Goal: Task Accomplishment & Management: Complete application form

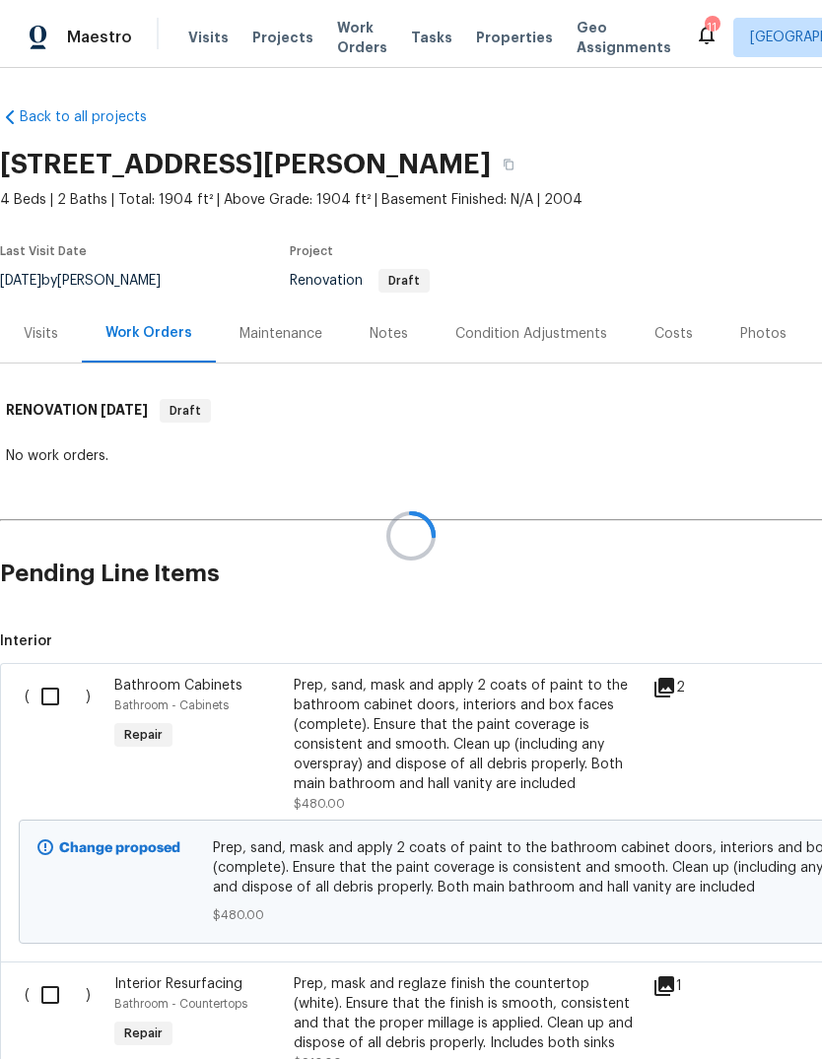
scroll to position [74, 0]
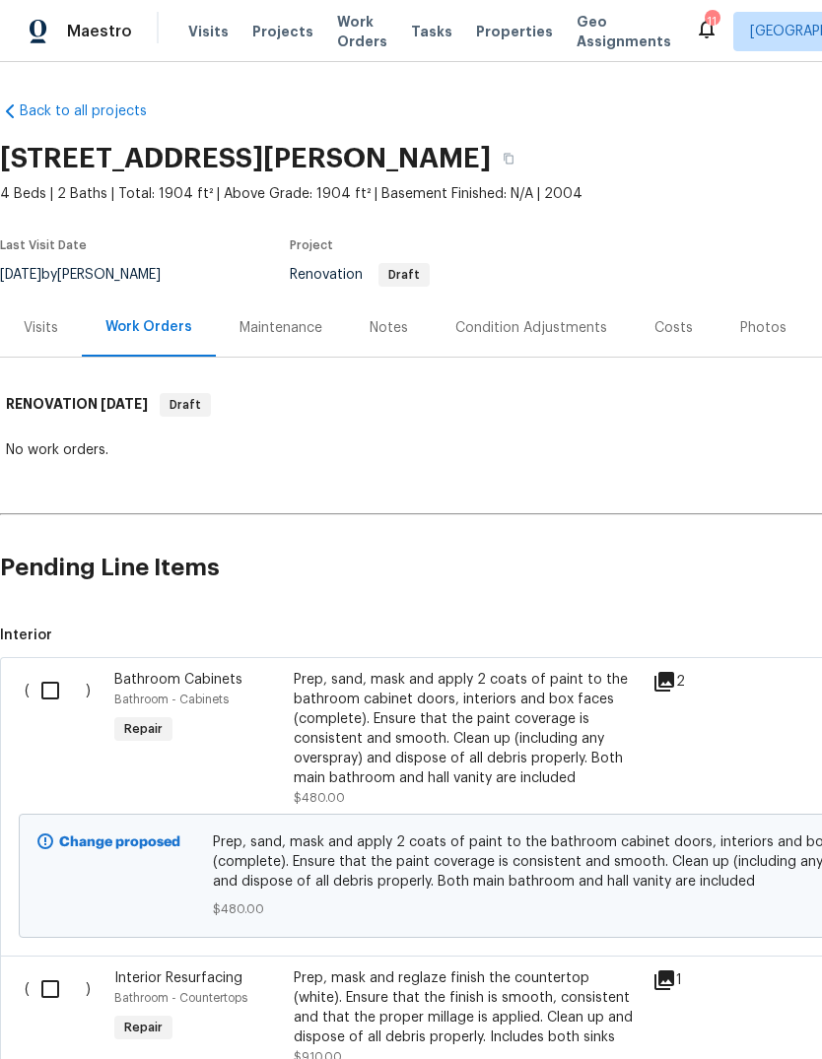
click at [62, 688] on input "checkbox" at bounding box center [58, 690] width 56 height 41
checkbox input "true"
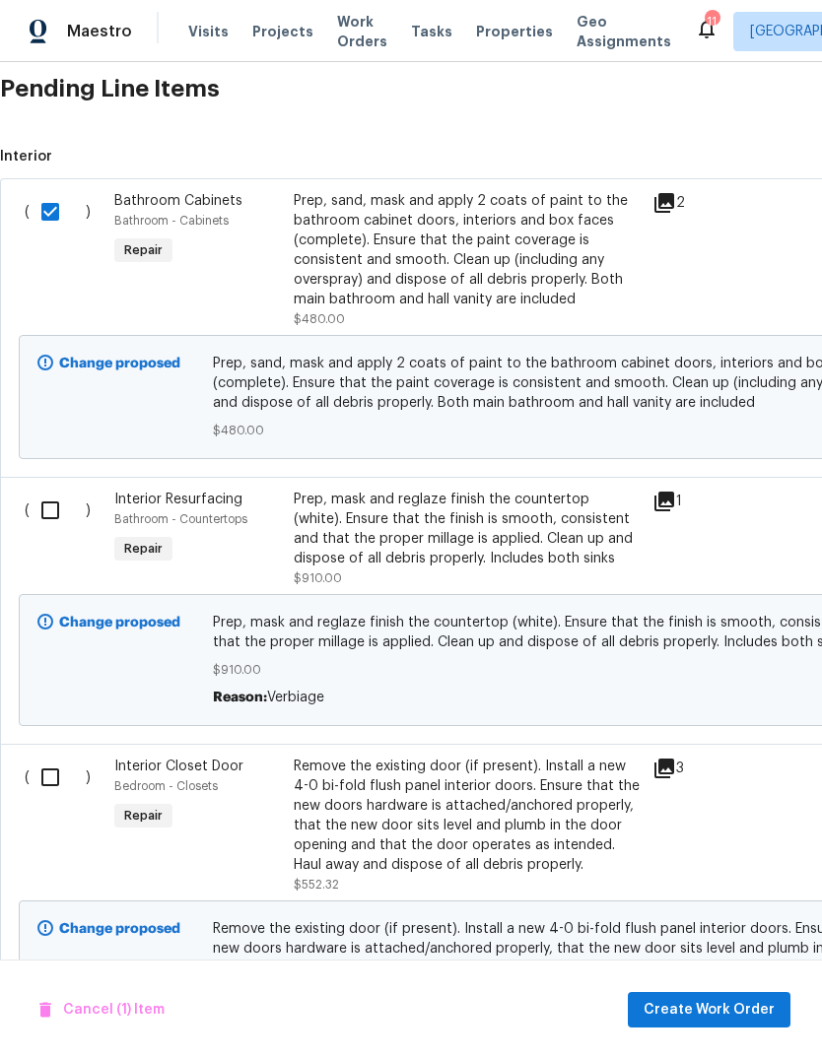
scroll to position [480, 0]
click at [62, 519] on input "checkbox" at bounding box center [58, 509] width 56 height 41
checkbox input "true"
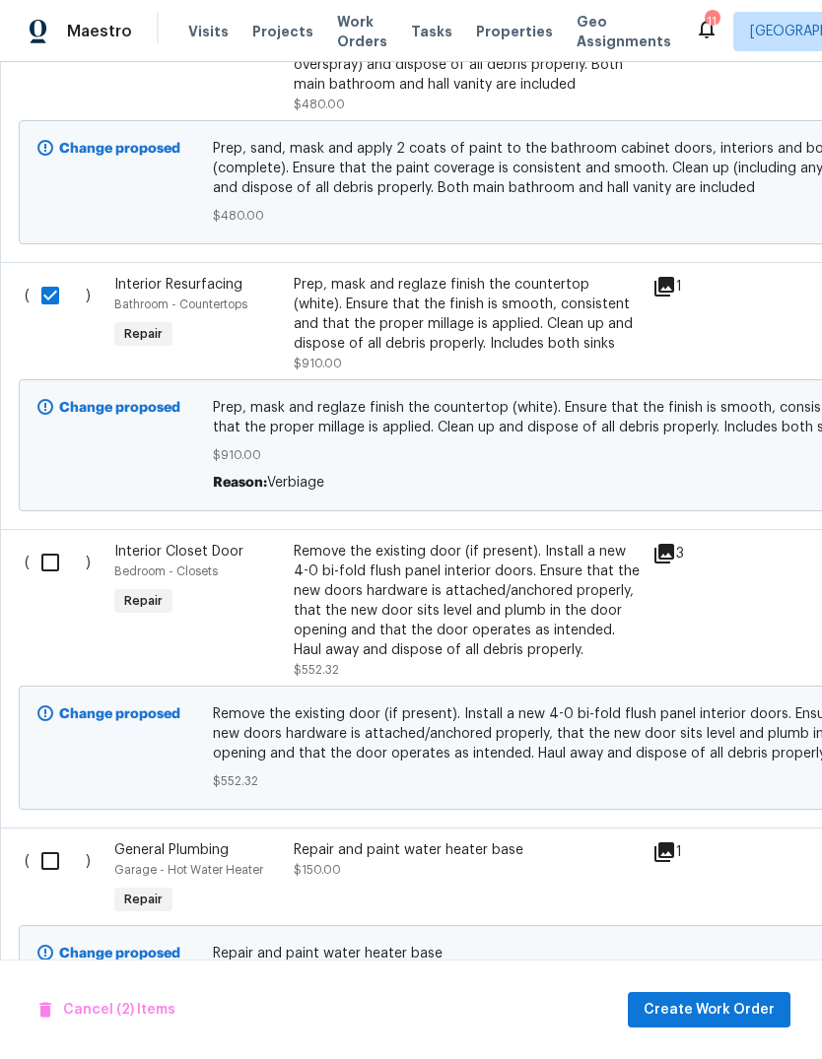
scroll to position [693, 0]
click at [36, 572] on input "checkbox" at bounding box center [58, 563] width 56 height 41
checkbox input "true"
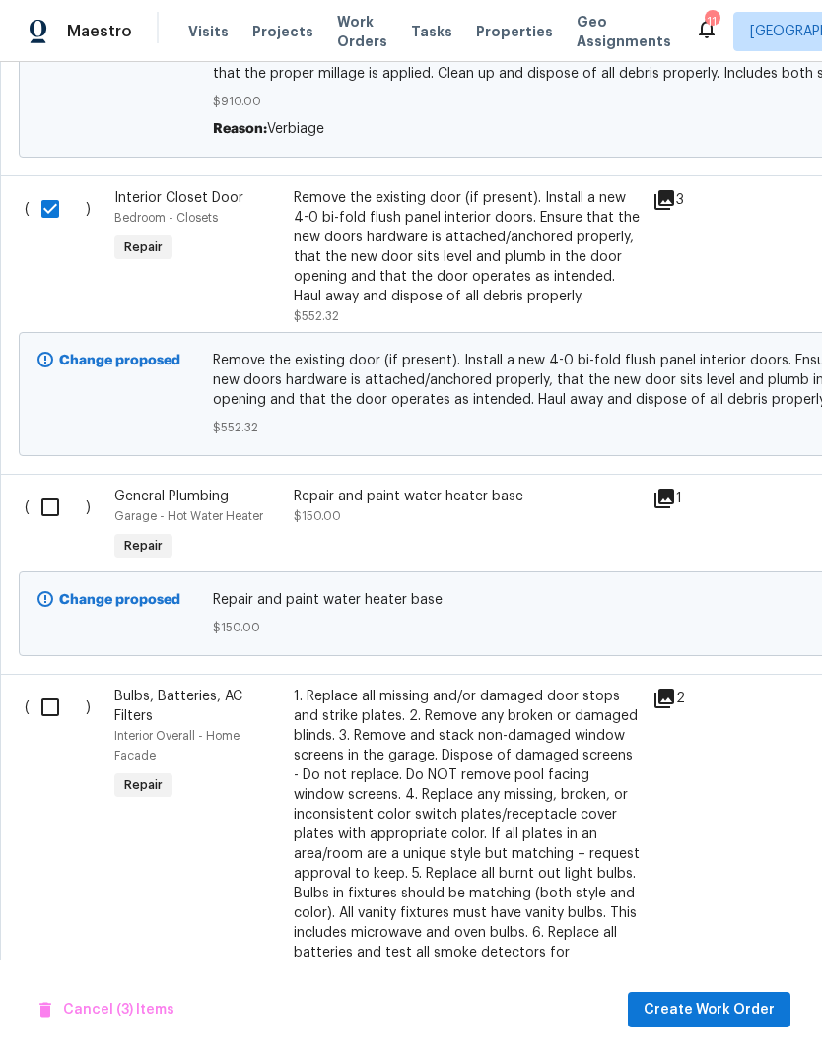
scroll to position [1047, 0]
click at [56, 523] on input "checkbox" at bounding box center [58, 507] width 56 height 41
checkbox input "true"
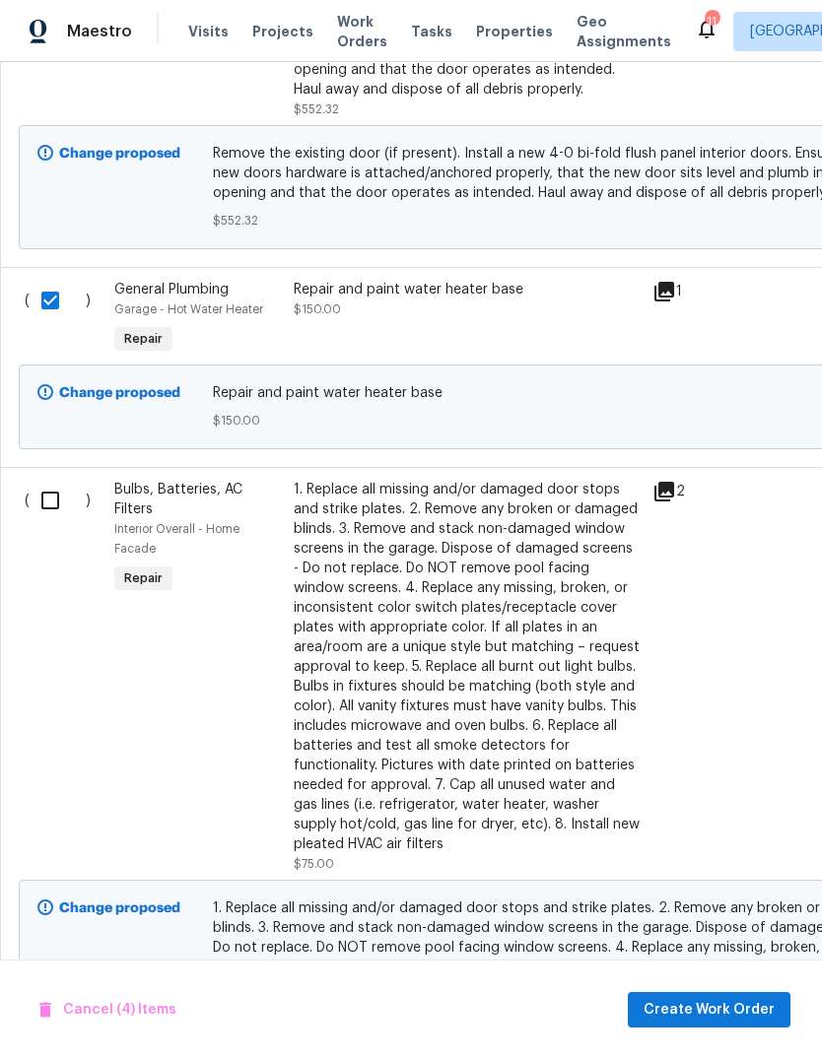
scroll to position [1248, 0]
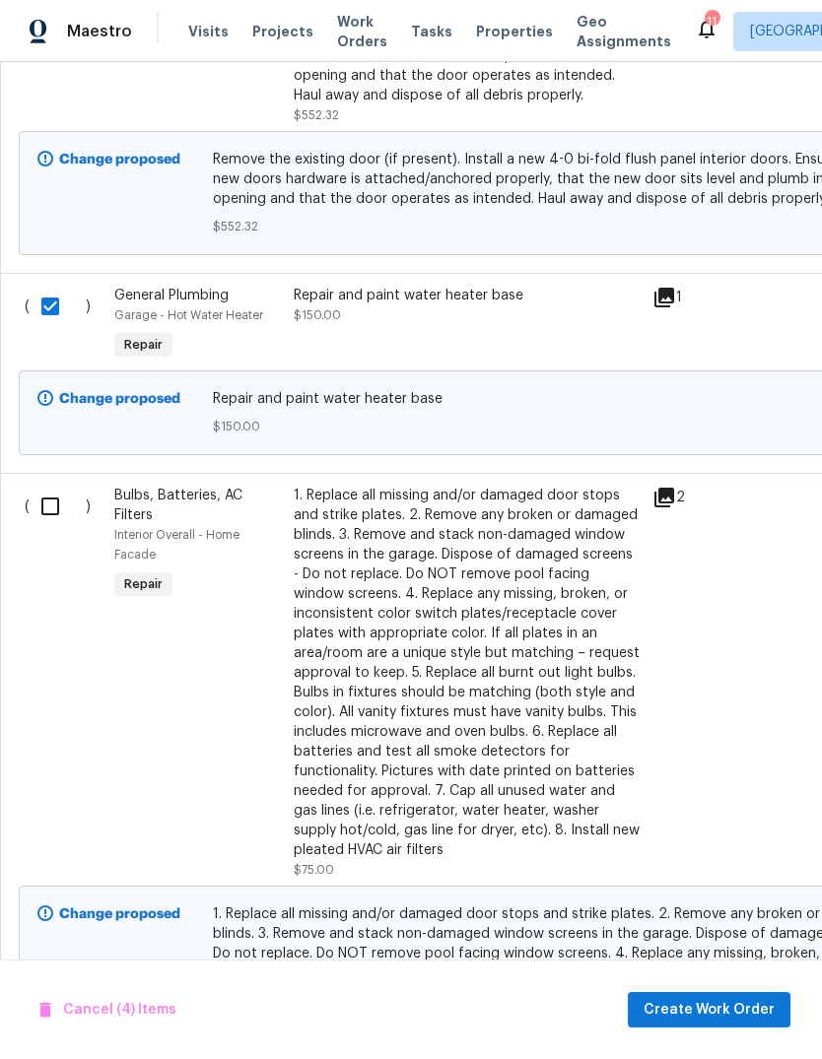
click at [52, 514] on input "checkbox" at bounding box center [58, 506] width 56 height 41
checkbox input "true"
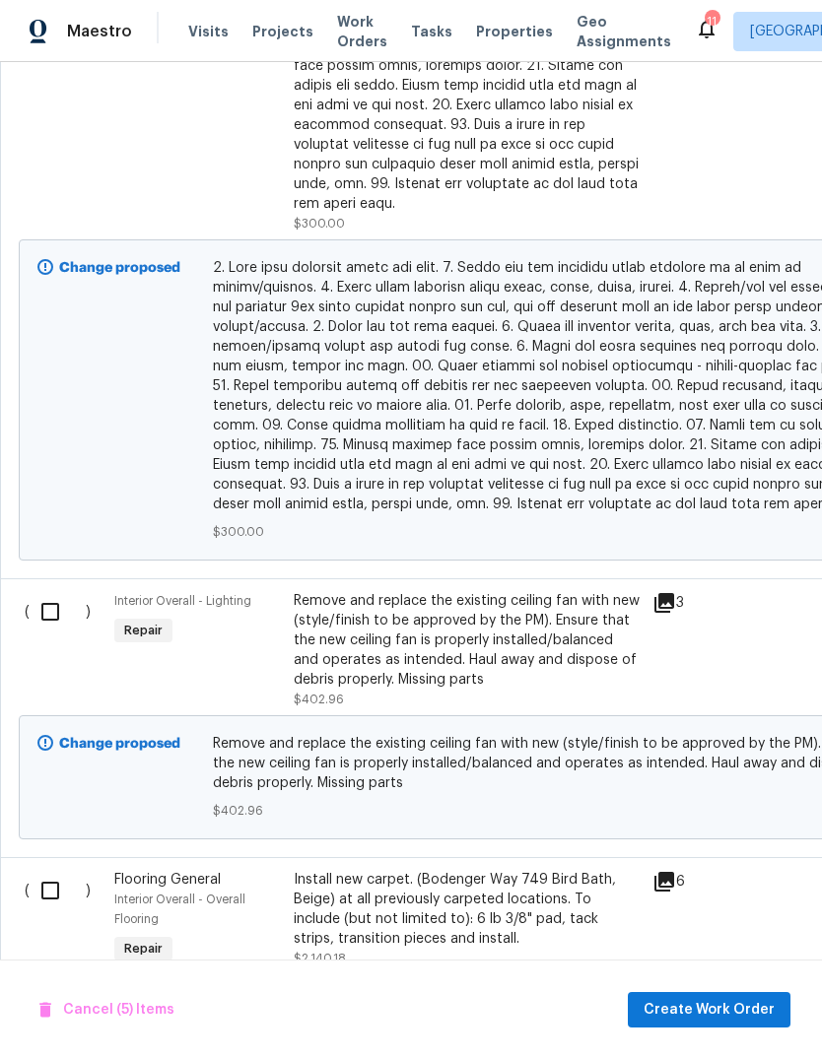
scroll to position [2746, 0]
click at [58, 601] on input "checkbox" at bounding box center [58, 610] width 56 height 41
checkbox input "true"
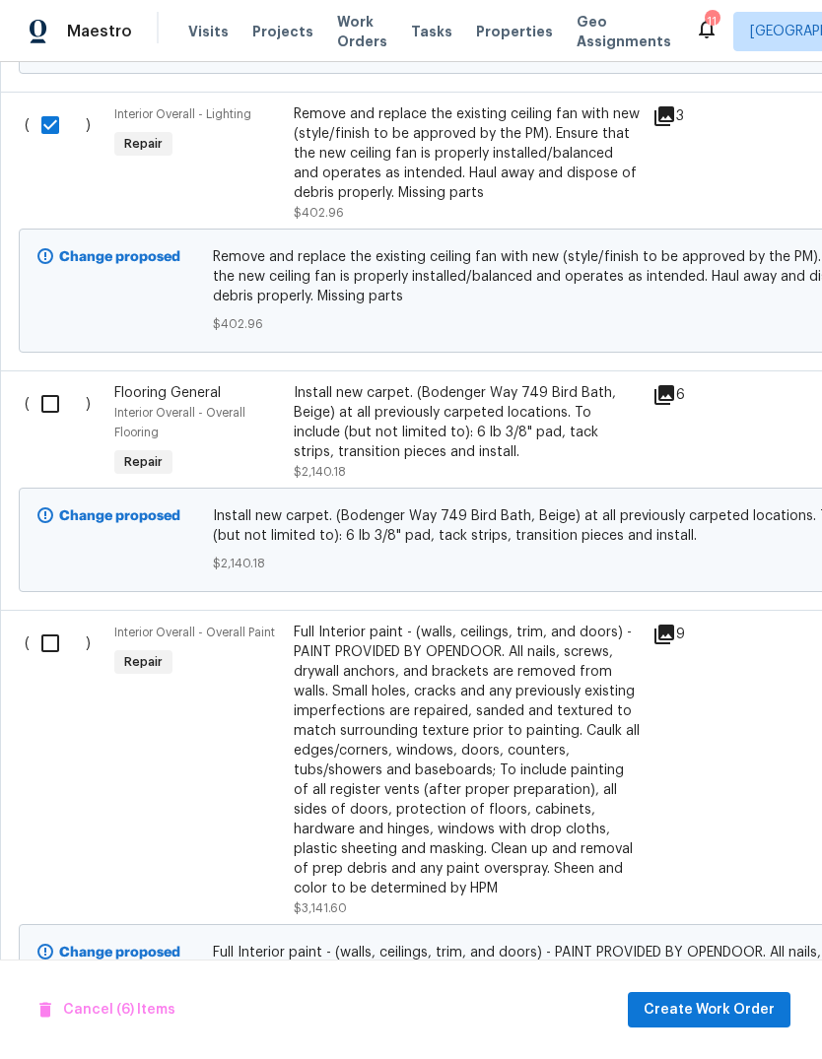
scroll to position [3231, 0]
click at [51, 642] on input "checkbox" at bounding box center [58, 644] width 56 height 41
checkbox input "true"
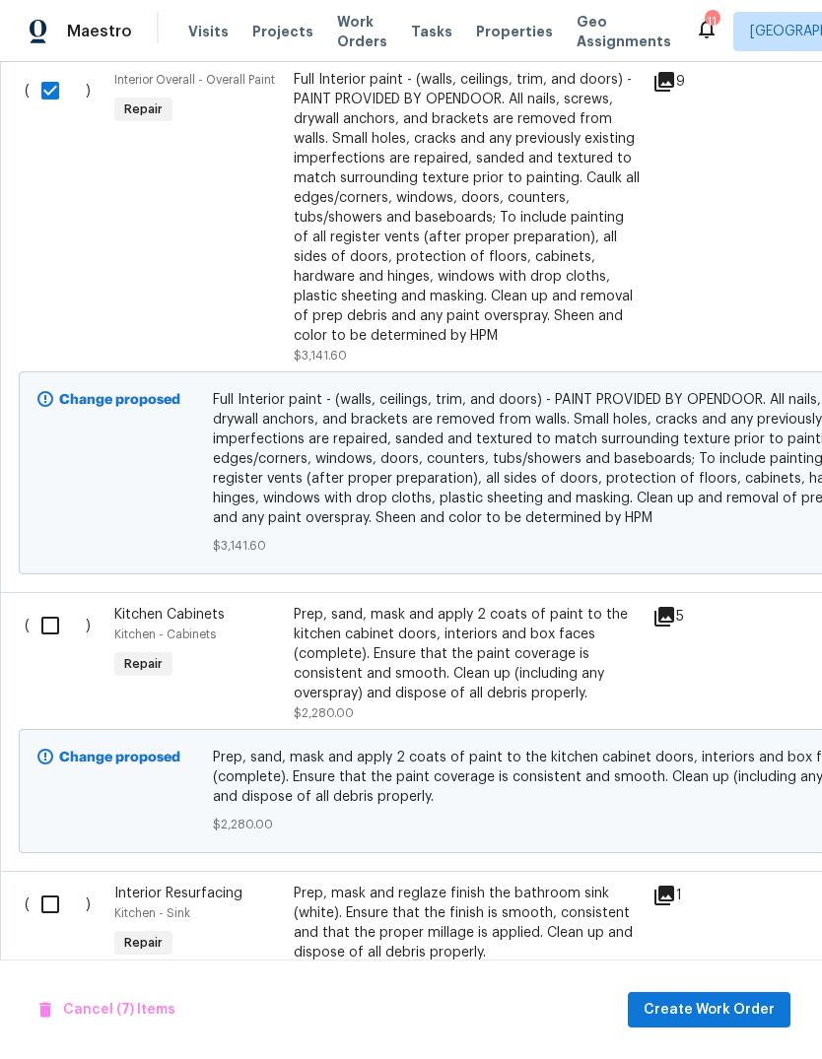
scroll to position [3784, 0]
click at [53, 621] on input "checkbox" at bounding box center [58, 626] width 56 height 41
checkbox input "true"
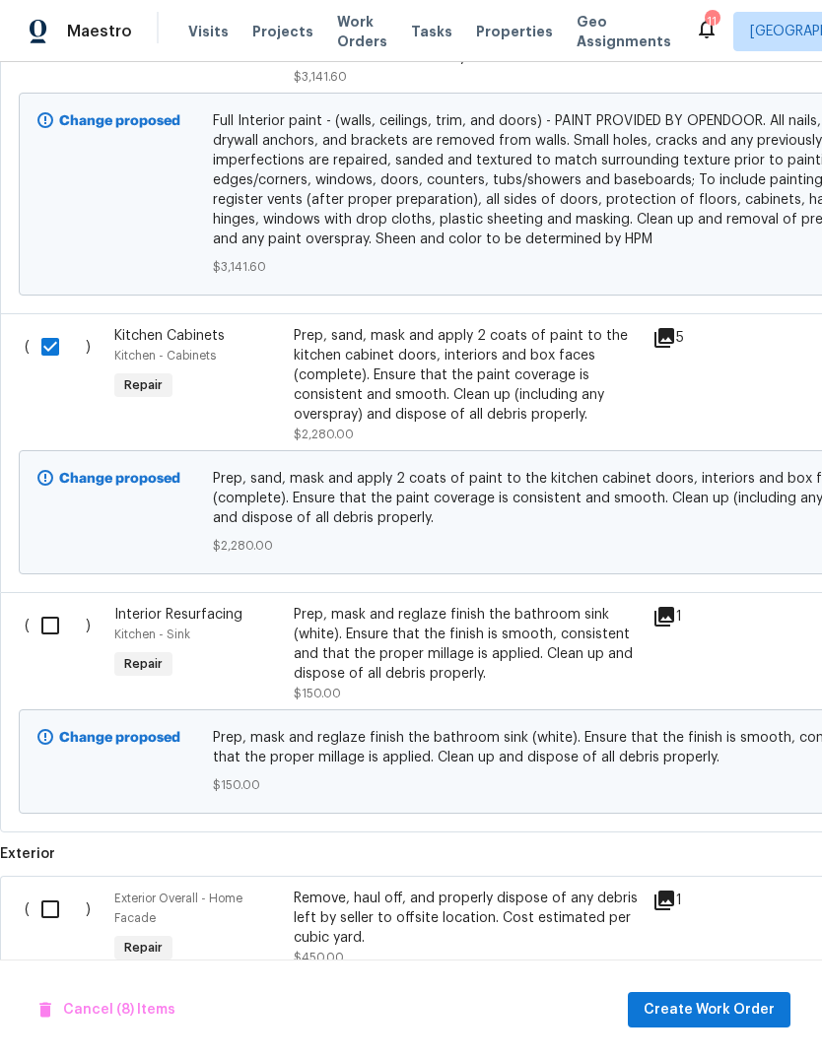
scroll to position [4064, 0]
click at [53, 629] on input "checkbox" at bounding box center [58, 624] width 56 height 41
checkbox input "true"
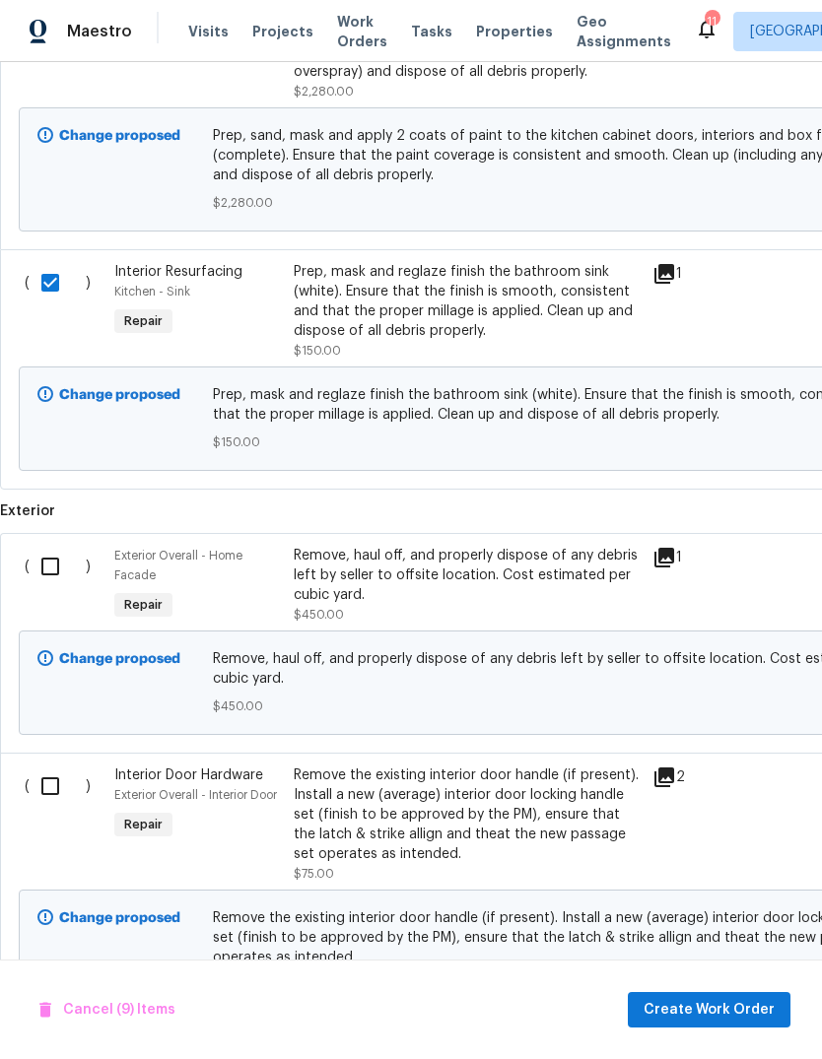
scroll to position [0, 0]
click at [48, 565] on input "checkbox" at bounding box center [58, 567] width 56 height 41
checkbox input "true"
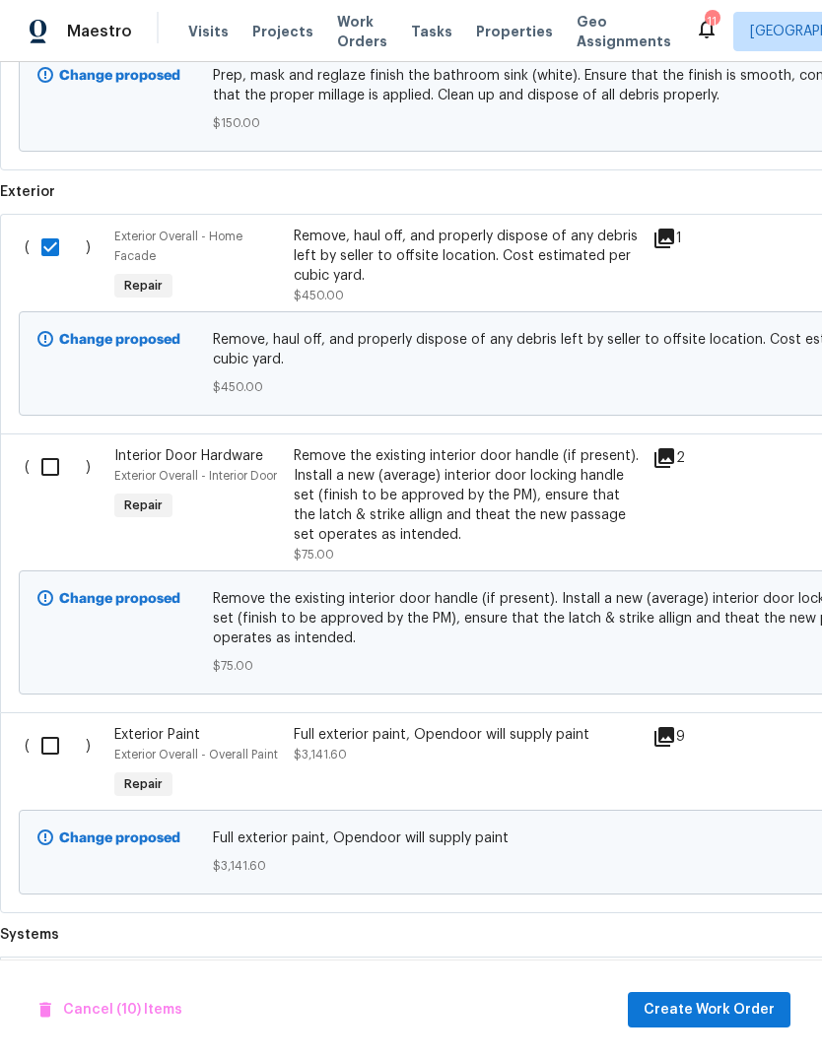
click at [56, 471] on input "checkbox" at bounding box center [58, 466] width 56 height 41
checkbox input "true"
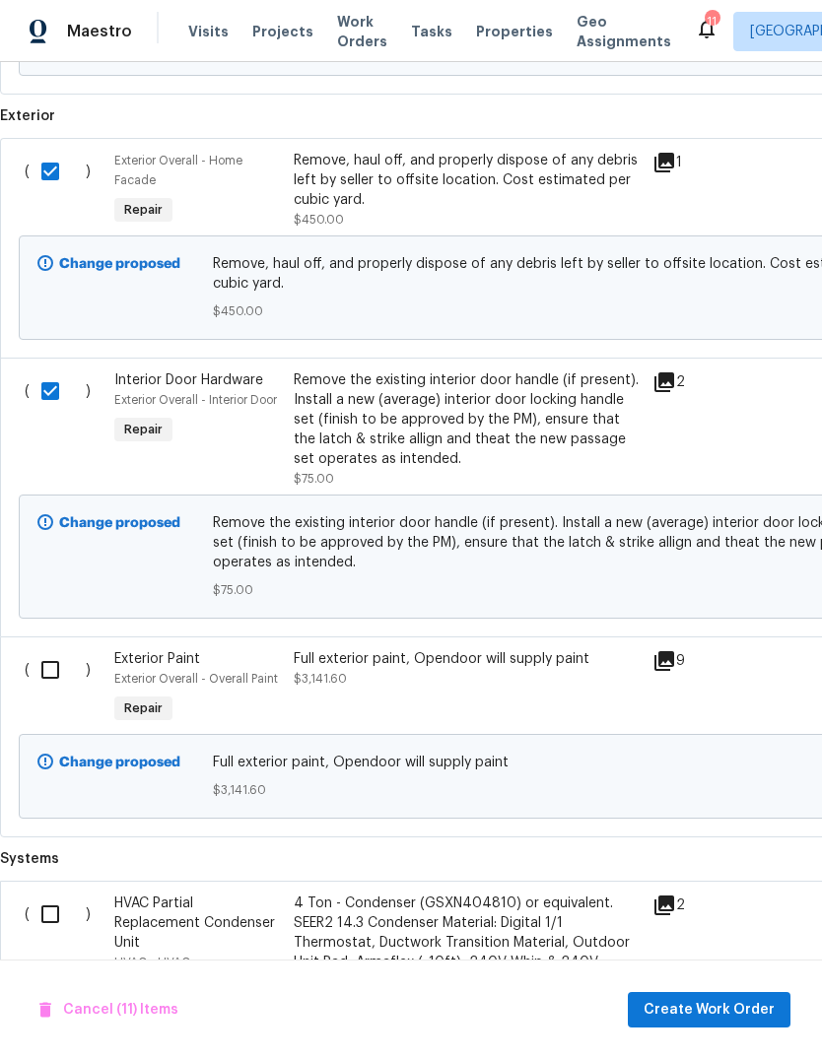
click at [46, 664] on input "checkbox" at bounding box center [58, 669] width 56 height 41
checkbox input "true"
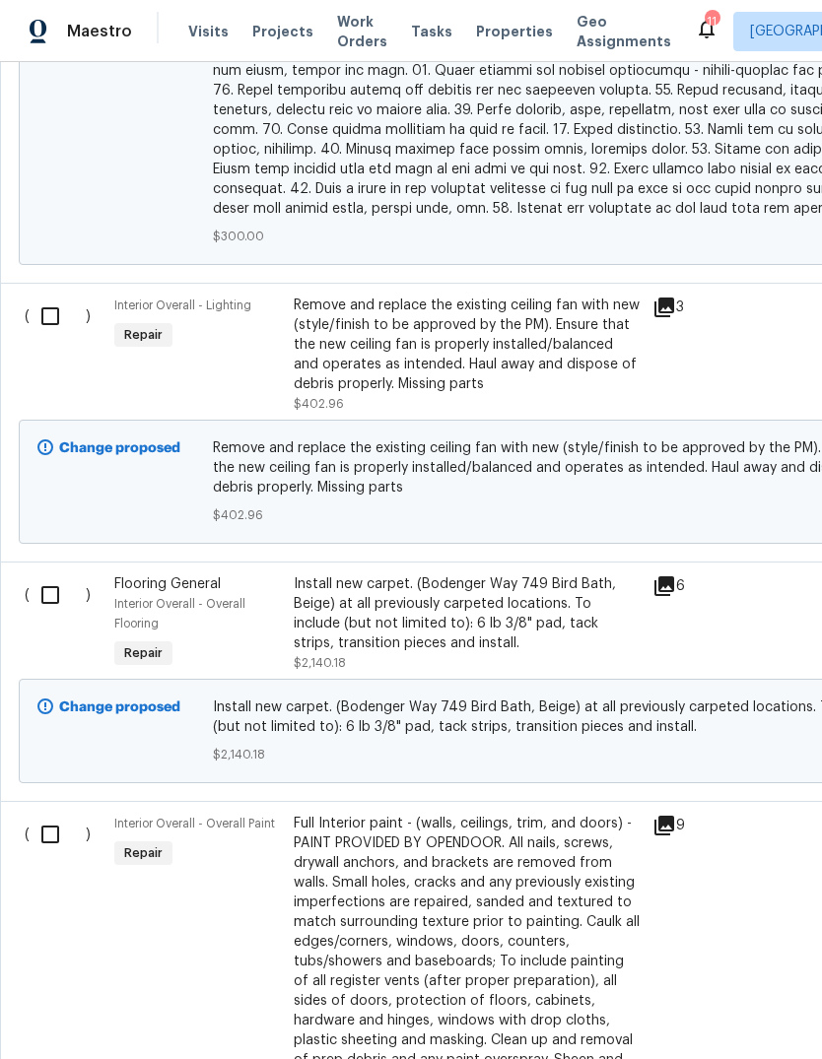
scroll to position [3313, 0]
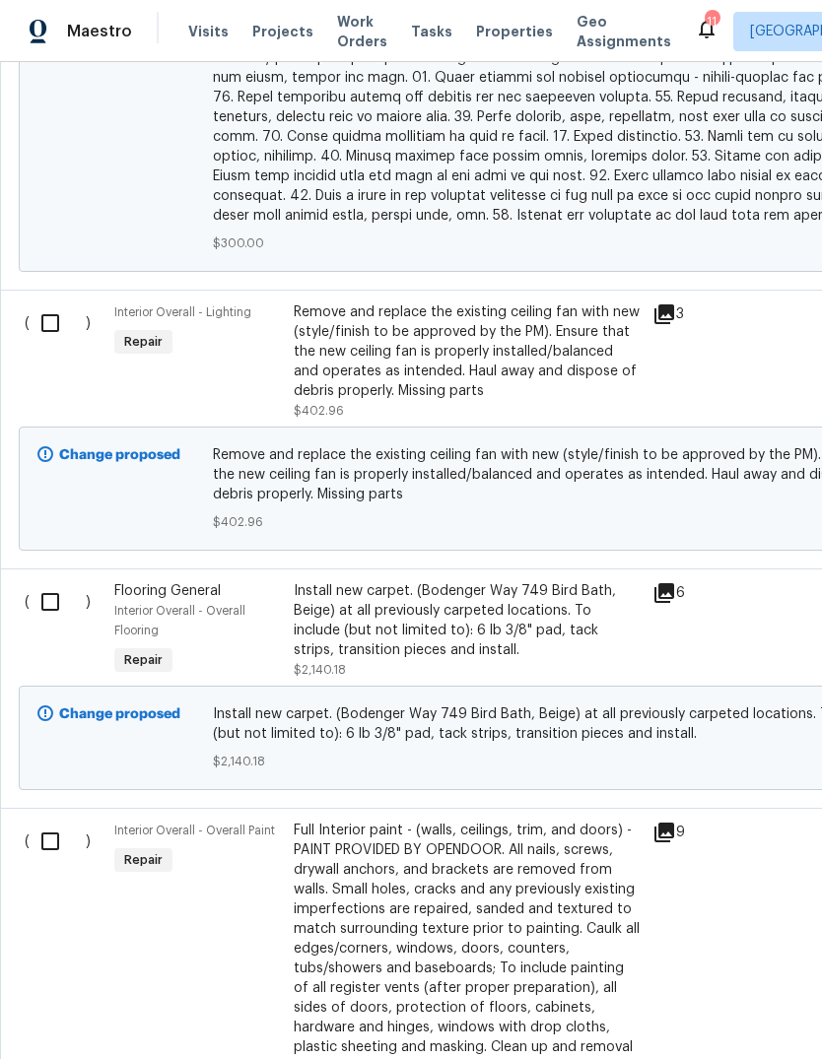
click at [368, 585] on div "Install new carpet. (Bodenger Way 749 Bird Bath, Beige) at all previously carpe…" at bounding box center [467, 620] width 347 height 79
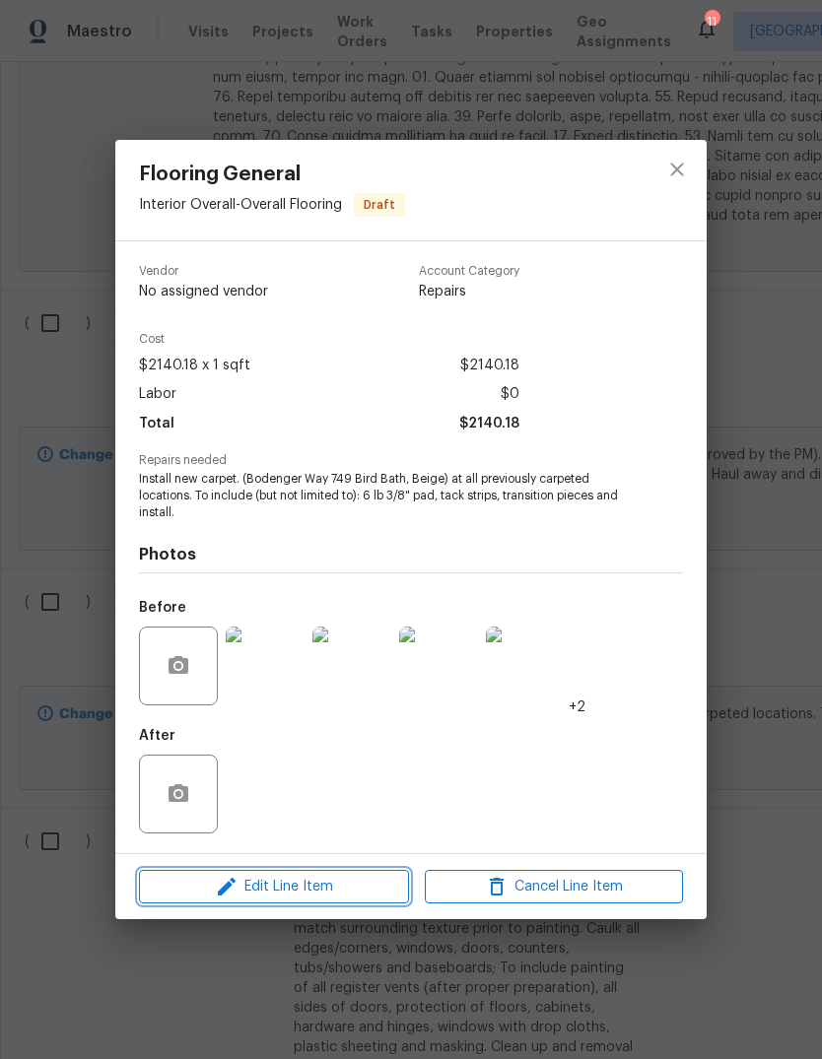
click at [320, 886] on span "Edit Line Item" at bounding box center [274, 887] width 258 height 25
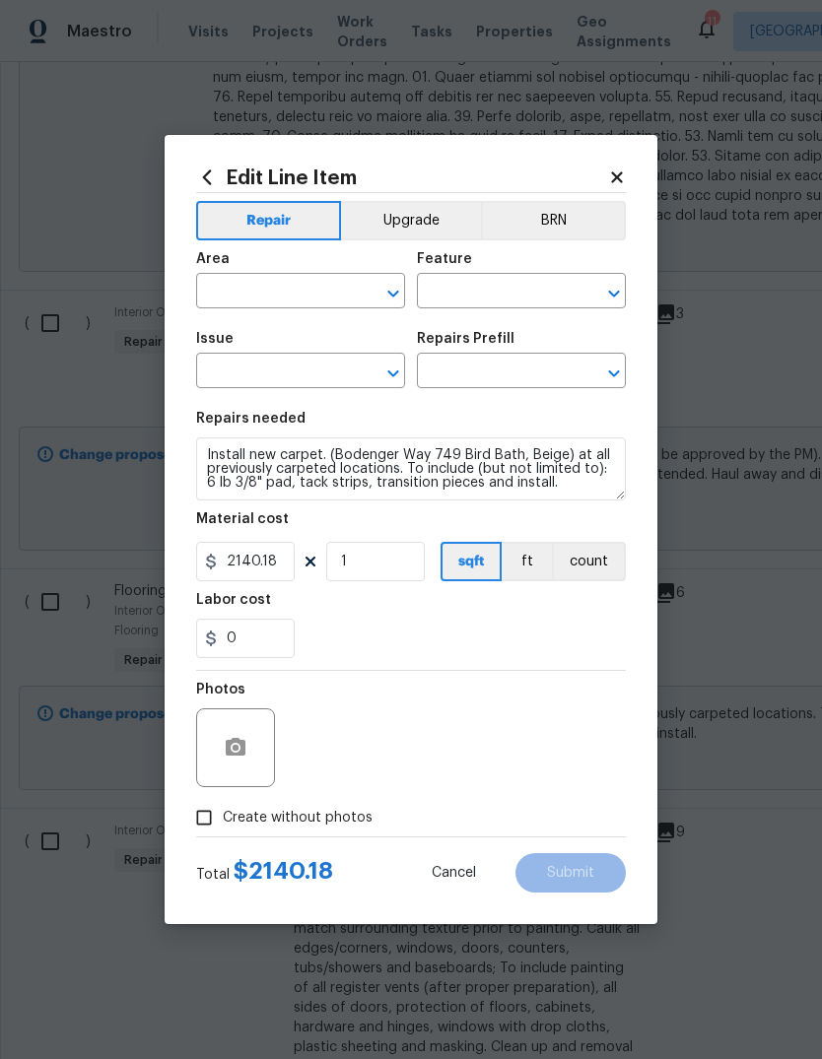
type input "Interior Overall"
type input "Overall Flooring"
type input "Flooring General"
type input "Carpet LVL 1 - Bodenger Way (Beige) $1.53"
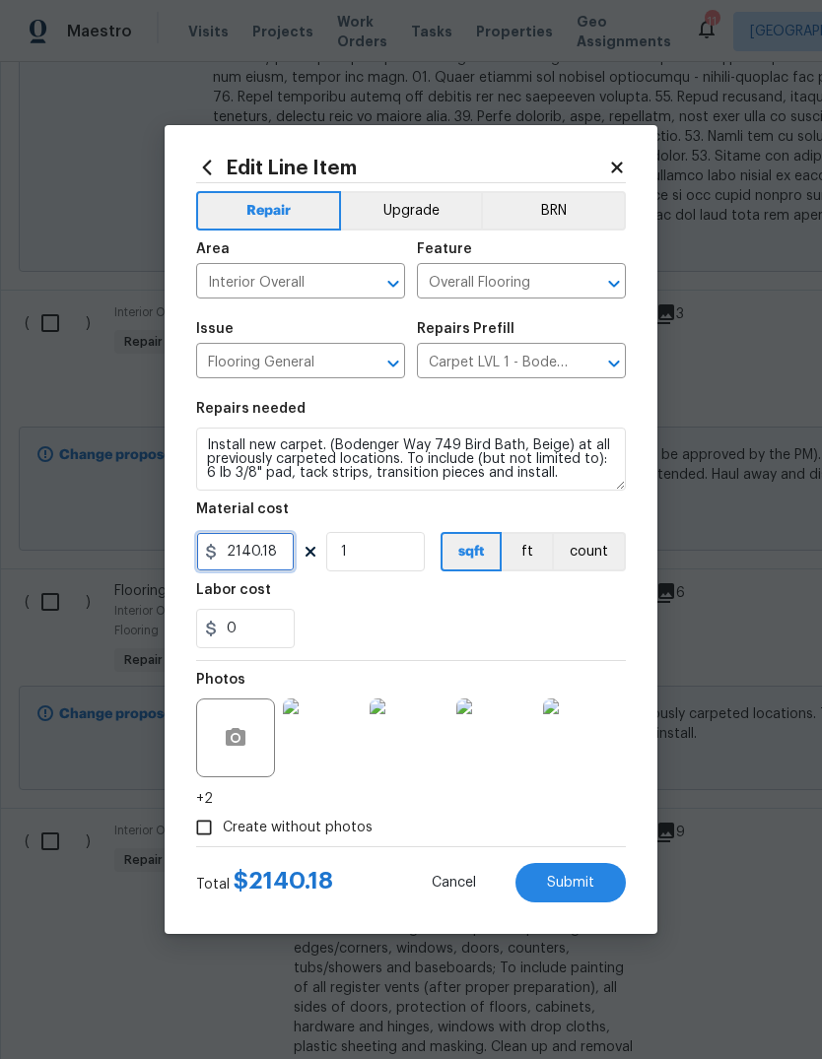
click at [286, 562] on input "2140.18" at bounding box center [245, 551] width 99 height 39
click at [286, 561] on input "2140.18" at bounding box center [245, 551] width 99 height 39
click at [268, 551] on input "2140.18" at bounding box center [245, 551] width 99 height 39
click at [268, 550] on input "2140.18" at bounding box center [245, 551] width 99 height 39
click at [368, 571] on input "1" at bounding box center [375, 551] width 99 height 39
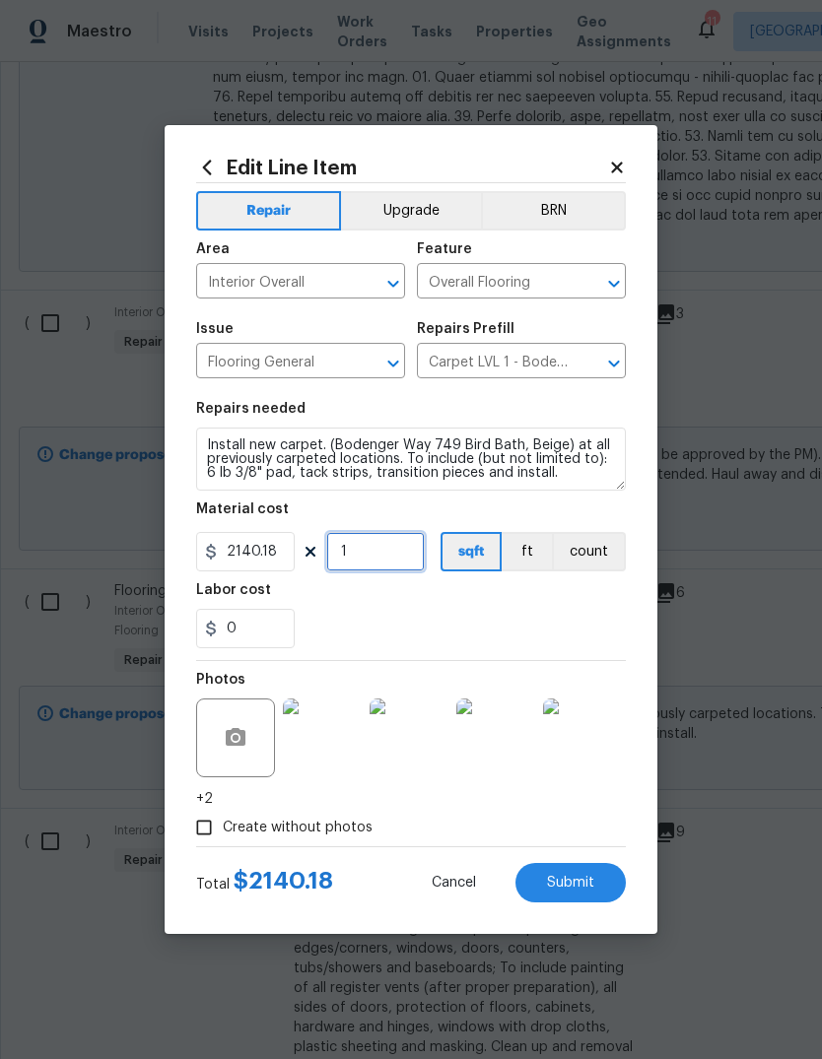
click at [368, 571] on input "1" at bounding box center [375, 551] width 99 height 39
click at [370, 560] on input "1" at bounding box center [375, 551] width 99 height 39
click at [369, 560] on input "1" at bounding box center [375, 551] width 99 height 39
type input "683"
click at [280, 546] on input "2140.18" at bounding box center [245, 551] width 99 height 39
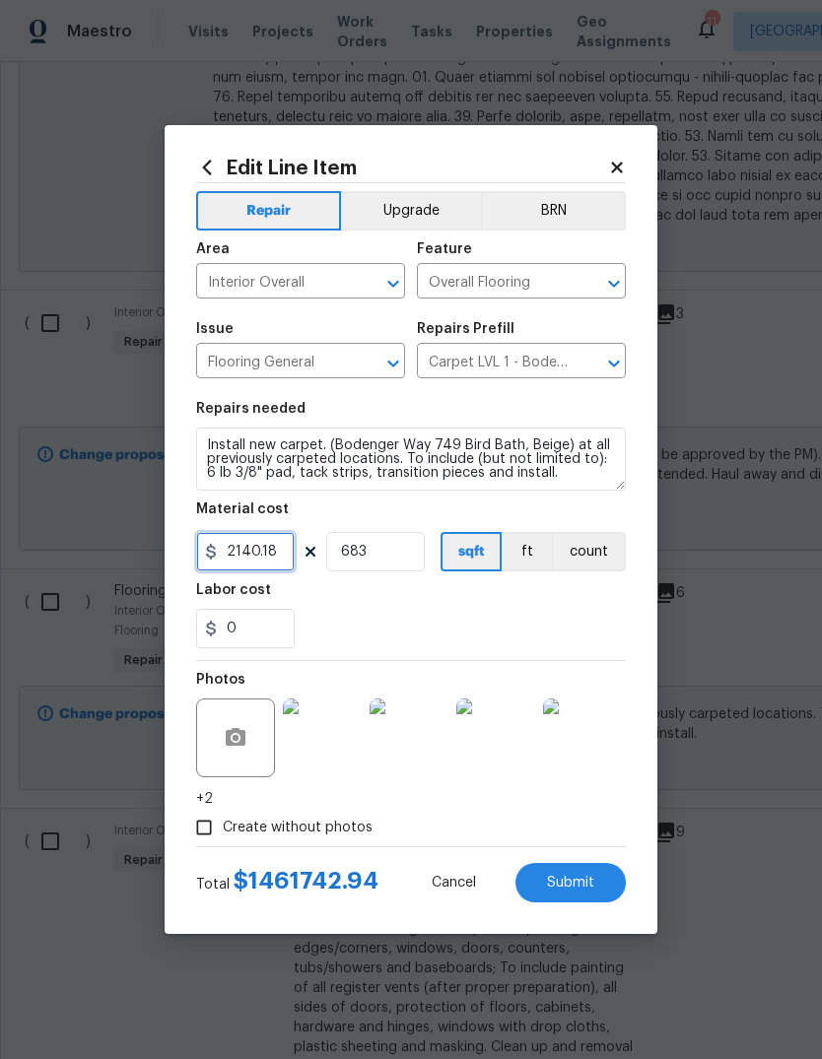
click at [265, 546] on input "2140.18" at bounding box center [245, 551] width 99 height 39
click at [272, 548] on input "2140.18" at bounding box center [245, 551] width 99 height 39
type input "2.45"
click at [407, 609] on div "Labor cost" at bounding box center [411, 596] width 430 height 26
click at [253, 632] on input "0" at bounding box center [245, 628] width 99 height 39
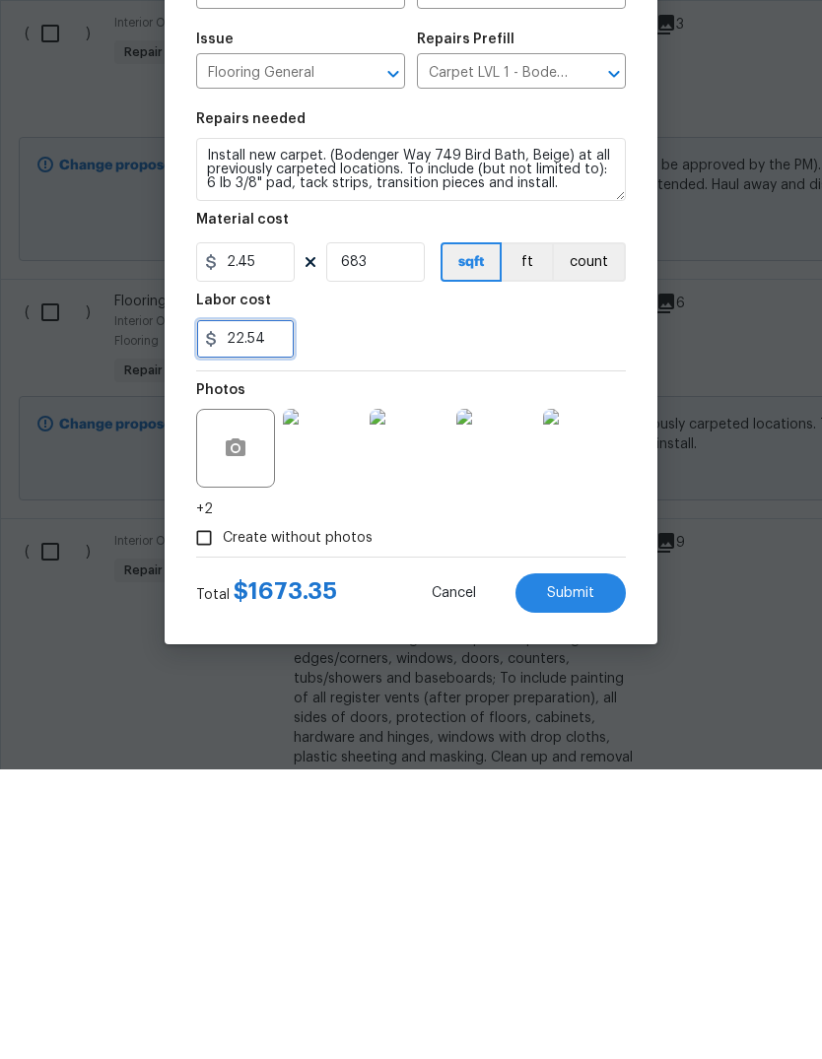
type input "22.54"
click at [459, 609] on div "22.54" at bounding box center [411, 628] width 430 height 39
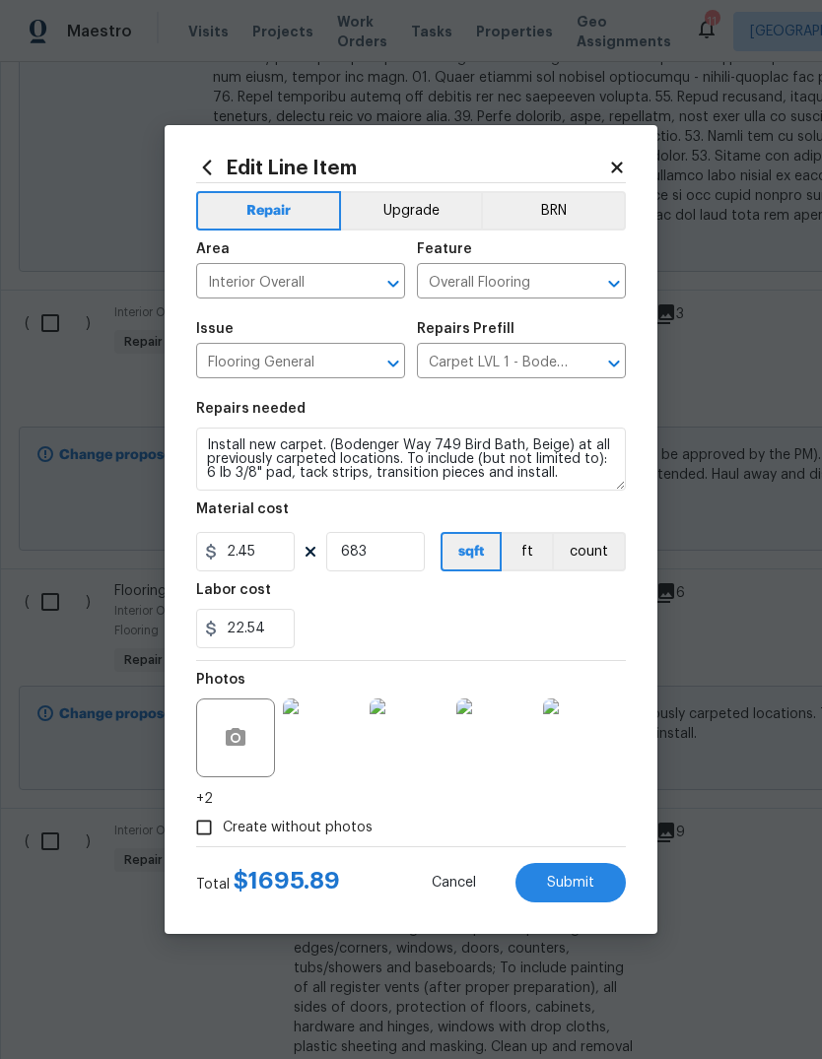
click at [573, 878] on span "Submit" at bounding box center [570, 883] width 47 height 15
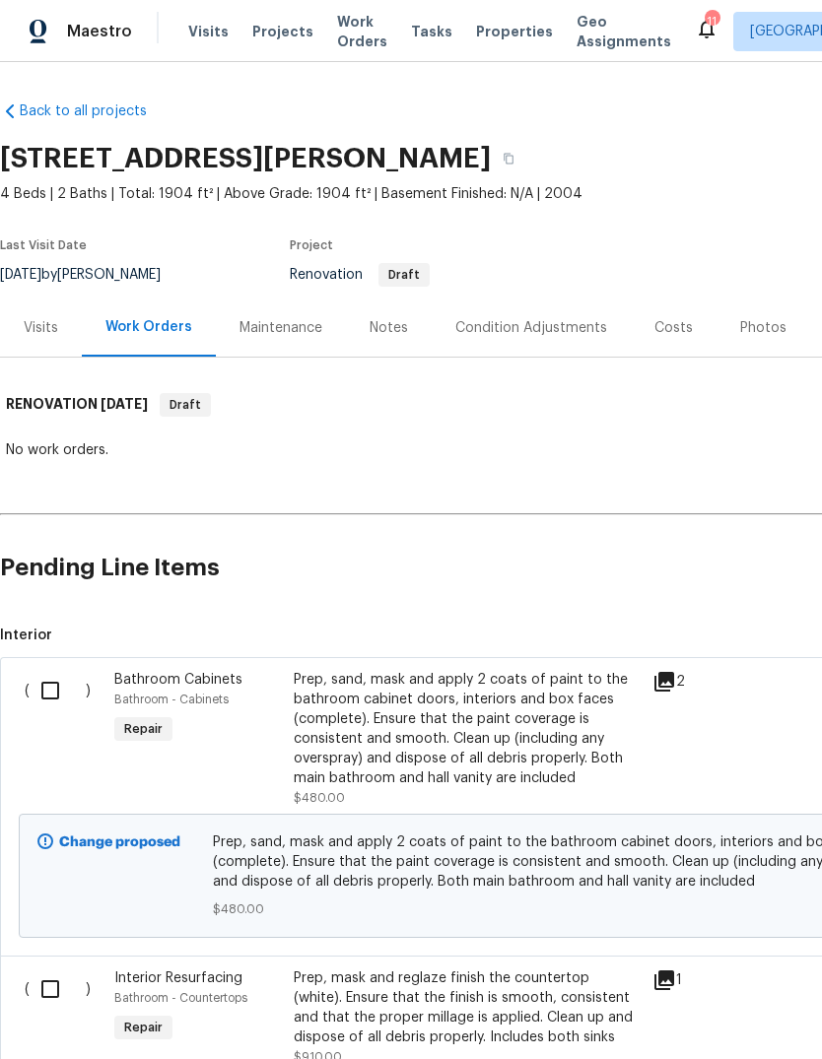
click at [678, 336] on div "Costs" at bounding box center [673, 328] width 38 height 20
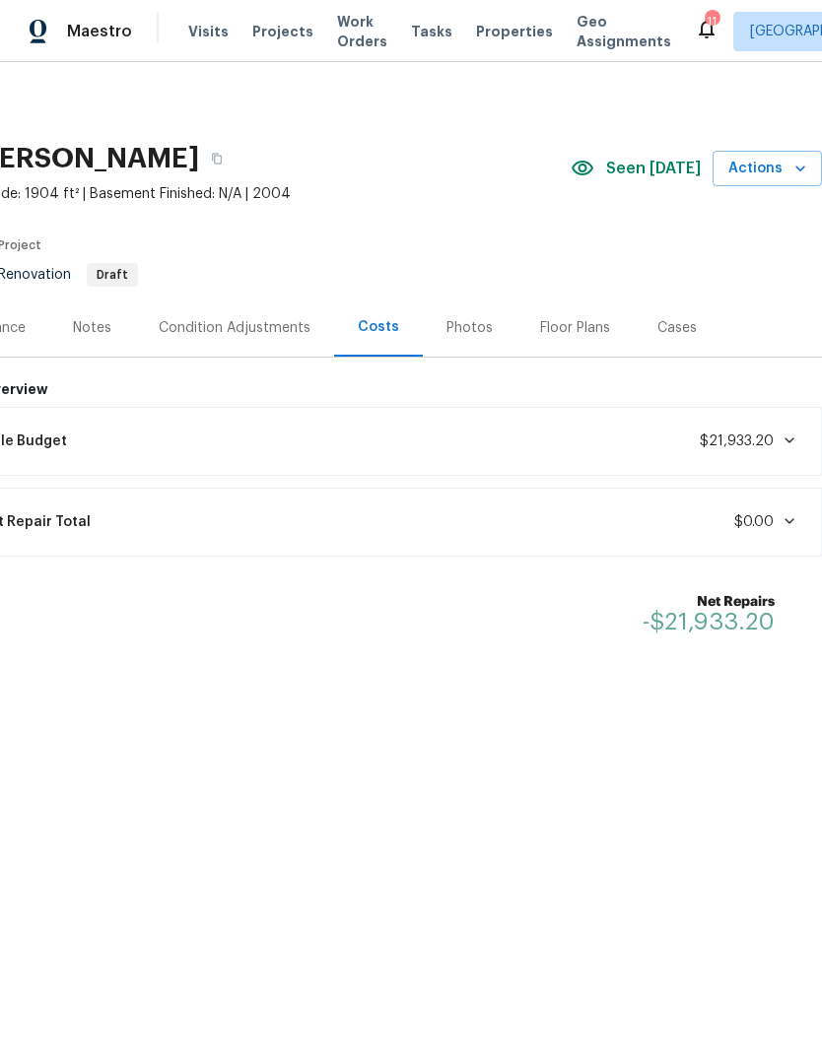
scroll to position [0, 292]
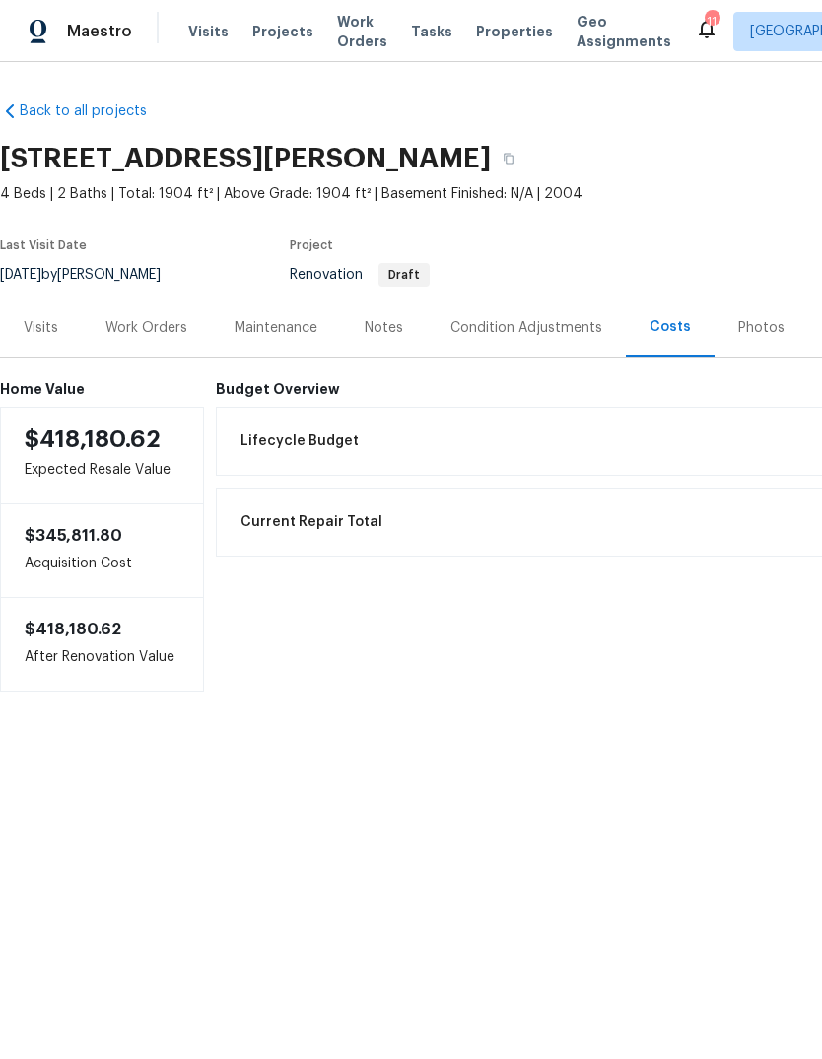
click at [156, 327] on div "Work Orders" at bounding box center [146, 328] width 82 height 20
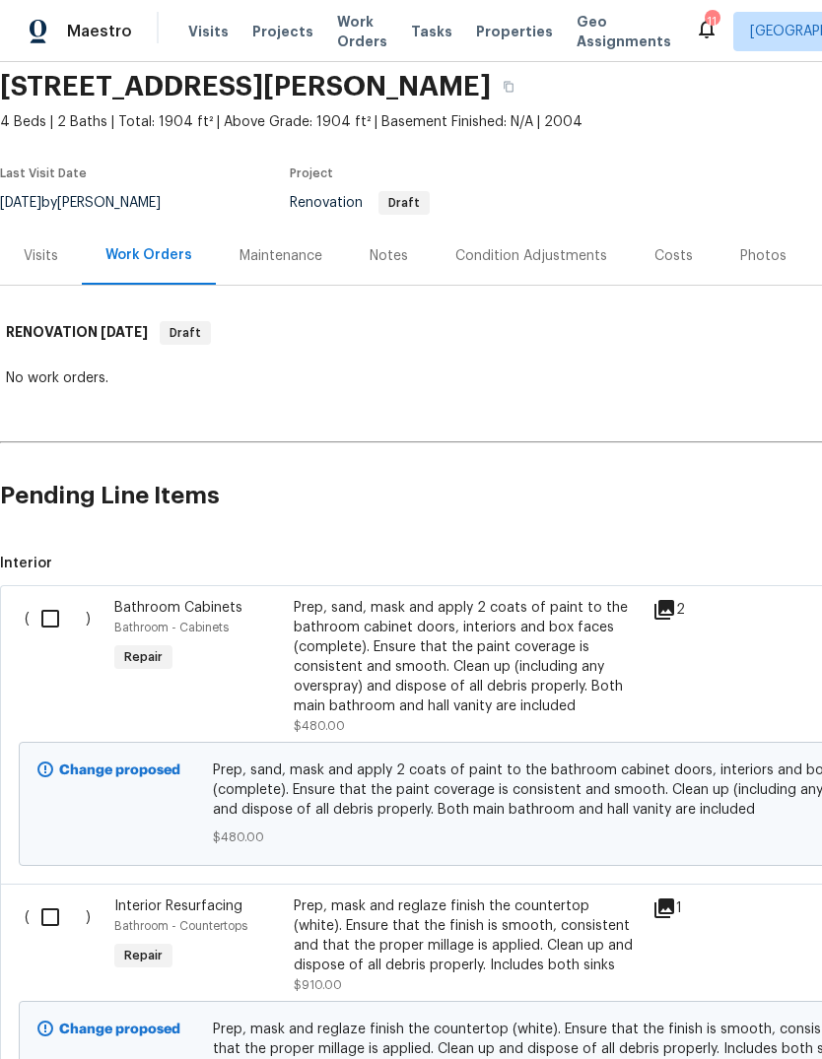
scroll to position [72, 0]
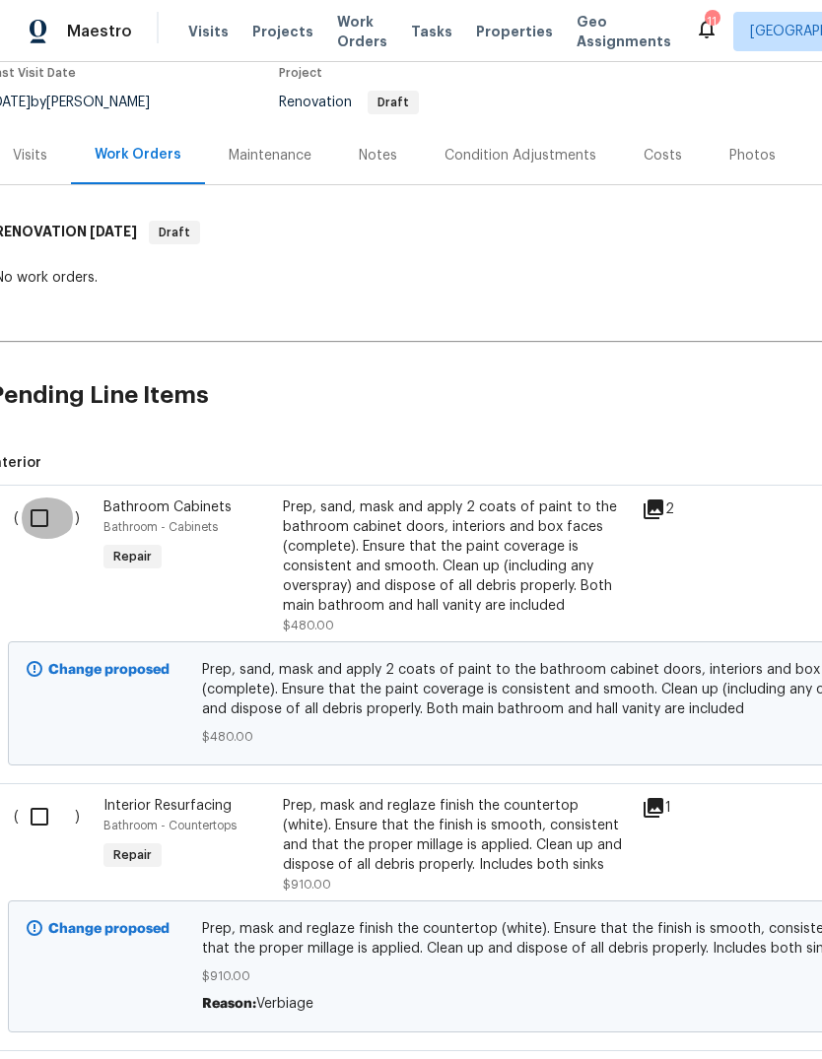
click at [45, 520] on input "checkbox" at bounding box center [47, 518] width 56 height 41
checkbox input "true"
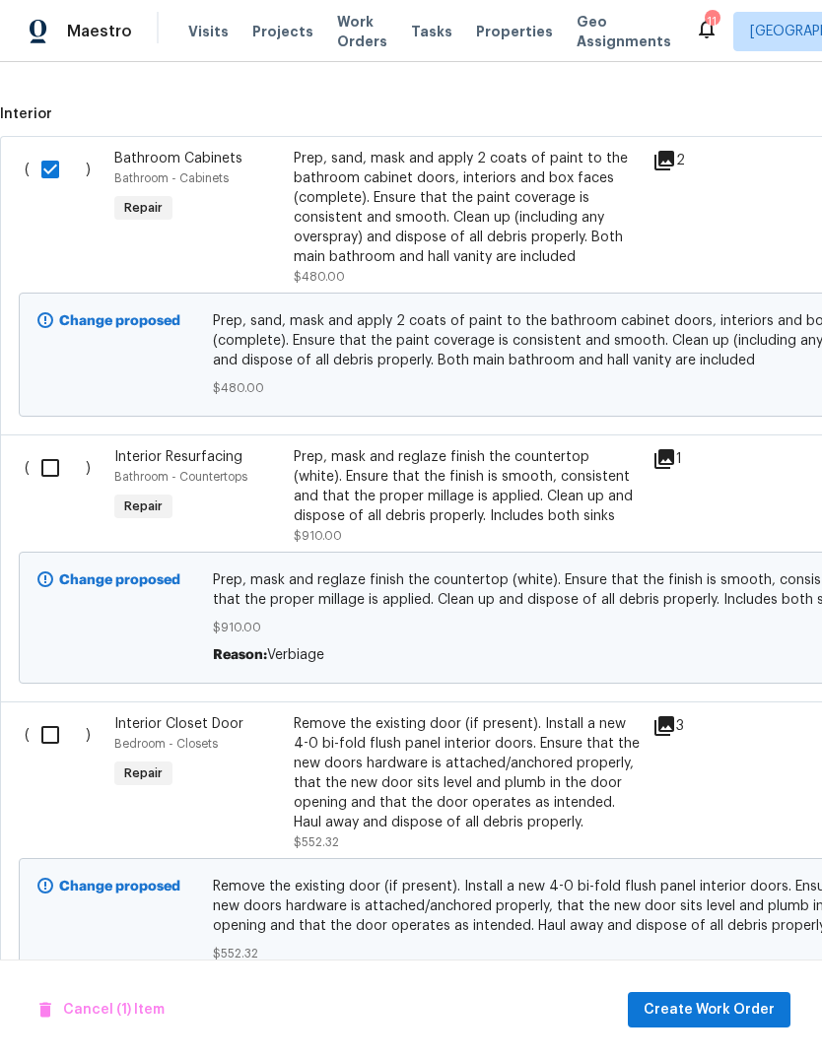
scroll to position [543, 0]
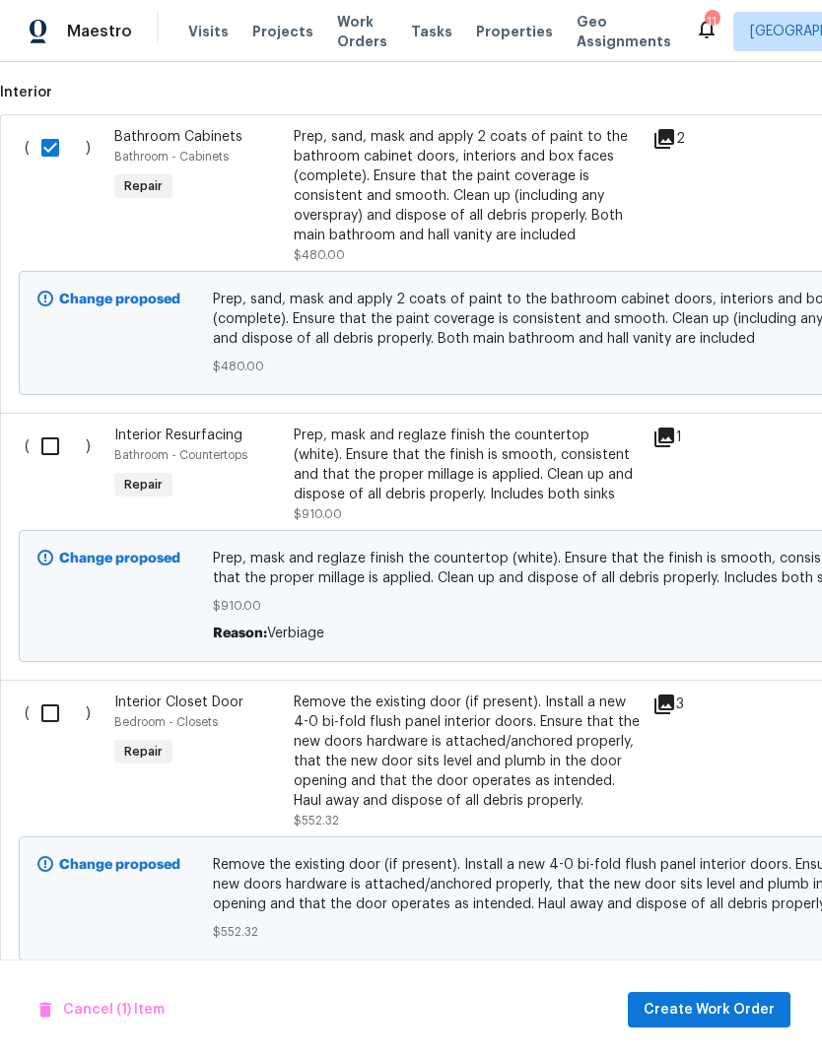
click at [66, 449] on input "checkbox" at bounding box center [58, 446] width 56 height 41
checkbox input "true"
click at [49, 726] on input "checkbox" at bounding box center [58, 713] width 56 height 41
checkbox input "true"
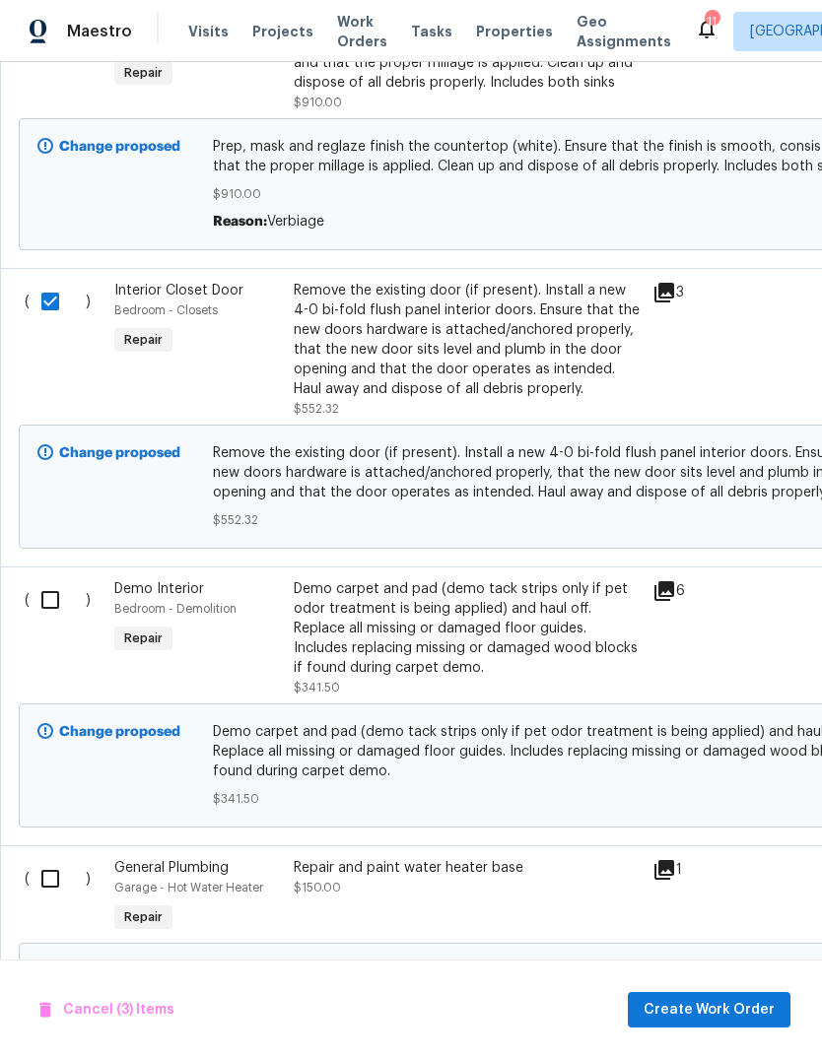
scroll to position [957, 0]
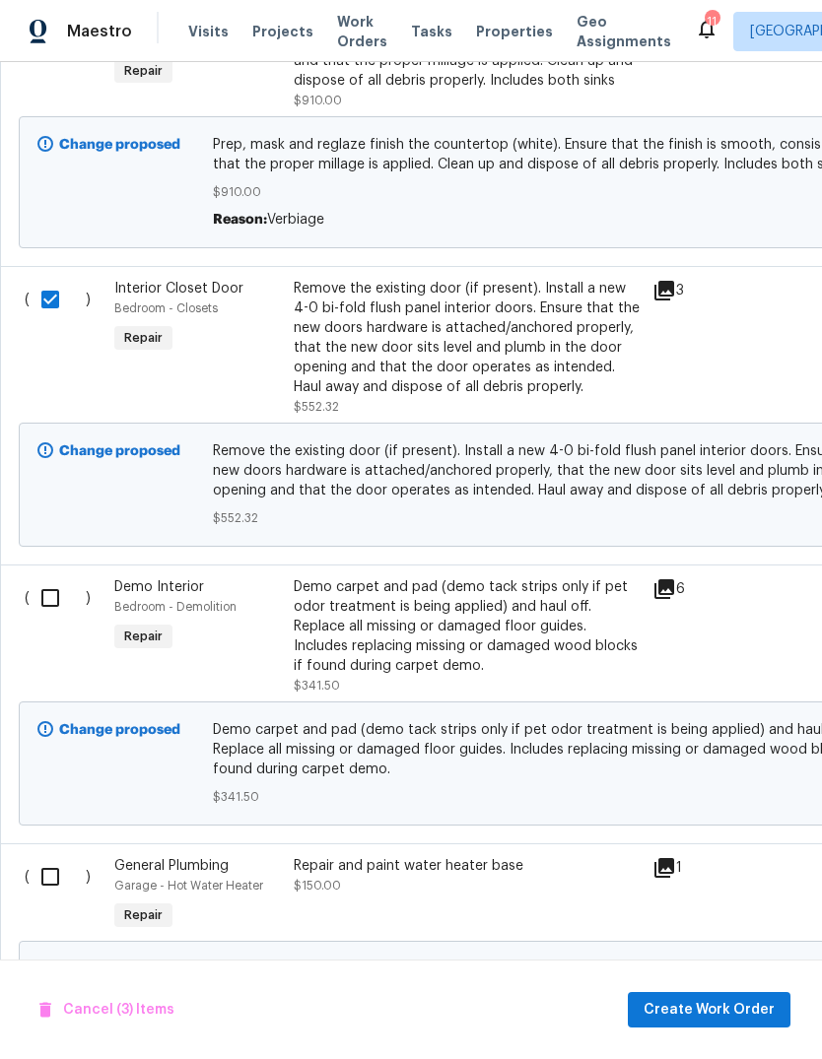
click at [52, 612] on input "checkbox" at bounding box center [58, 597] width 56 height 41
checkbox input "true"
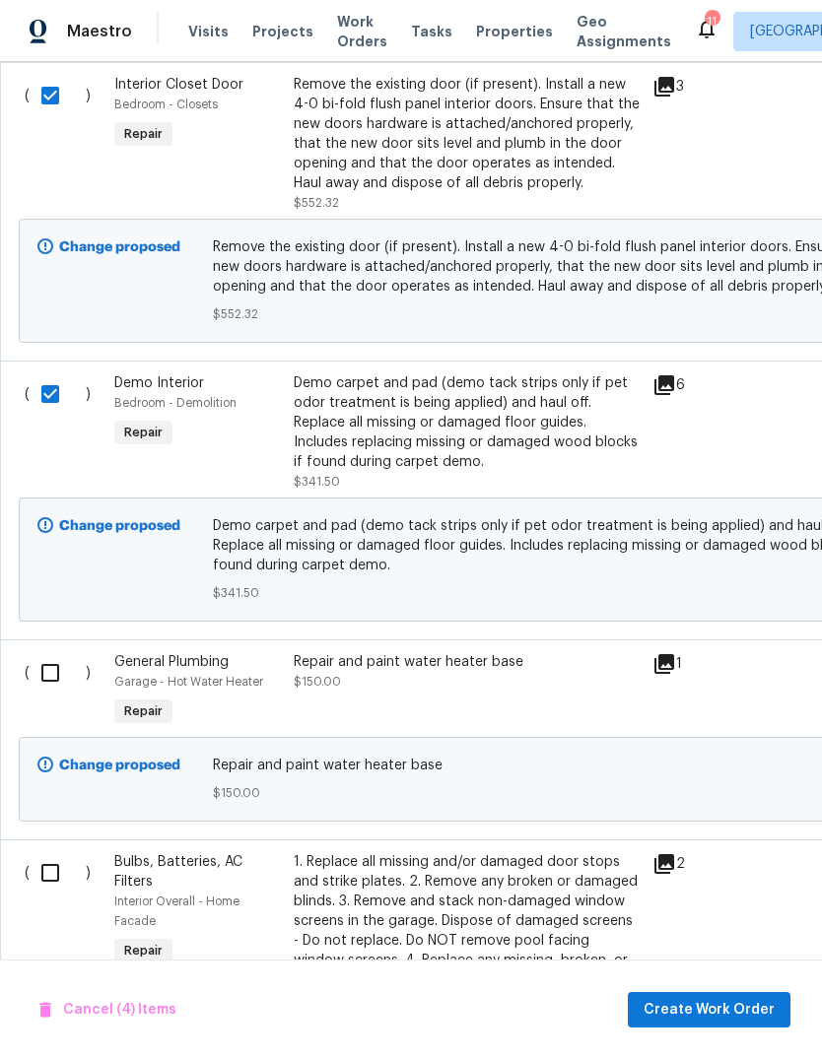
scroll to position [1162, 0]
click at [52, 675] on input "checkbox" at bounding box center [58, 671] width 56 height 41
checkbox input "true"
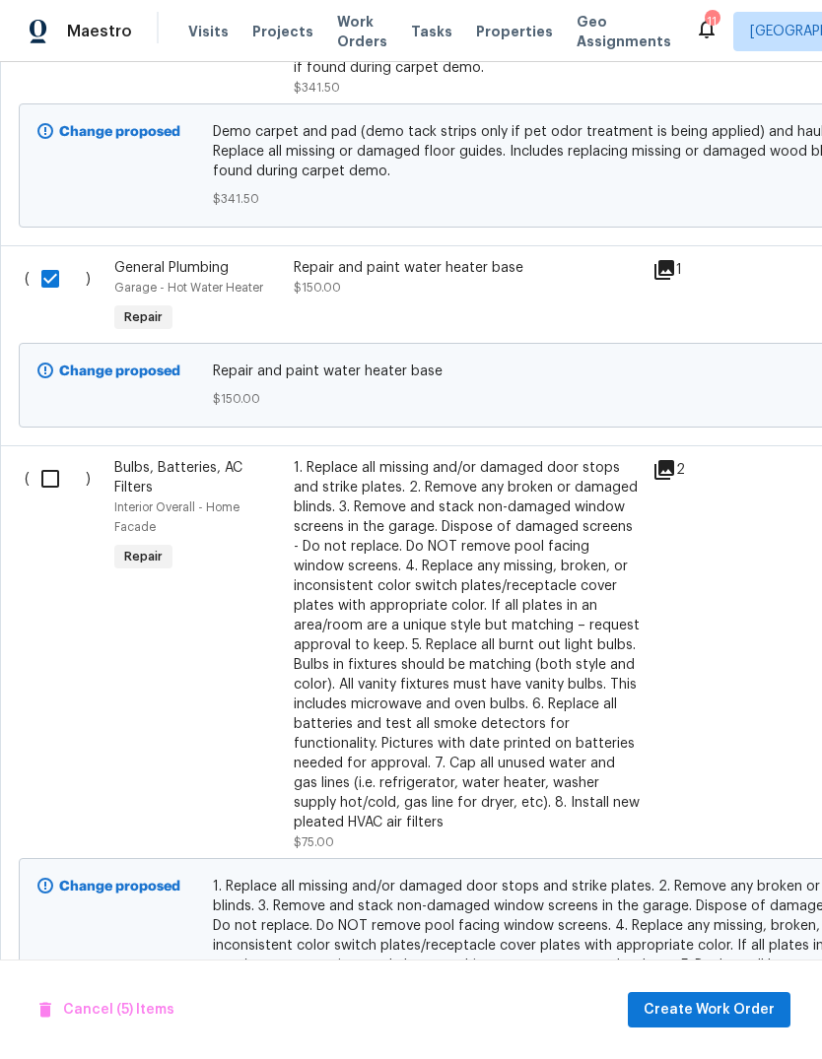
scroll to position [1559, 0]
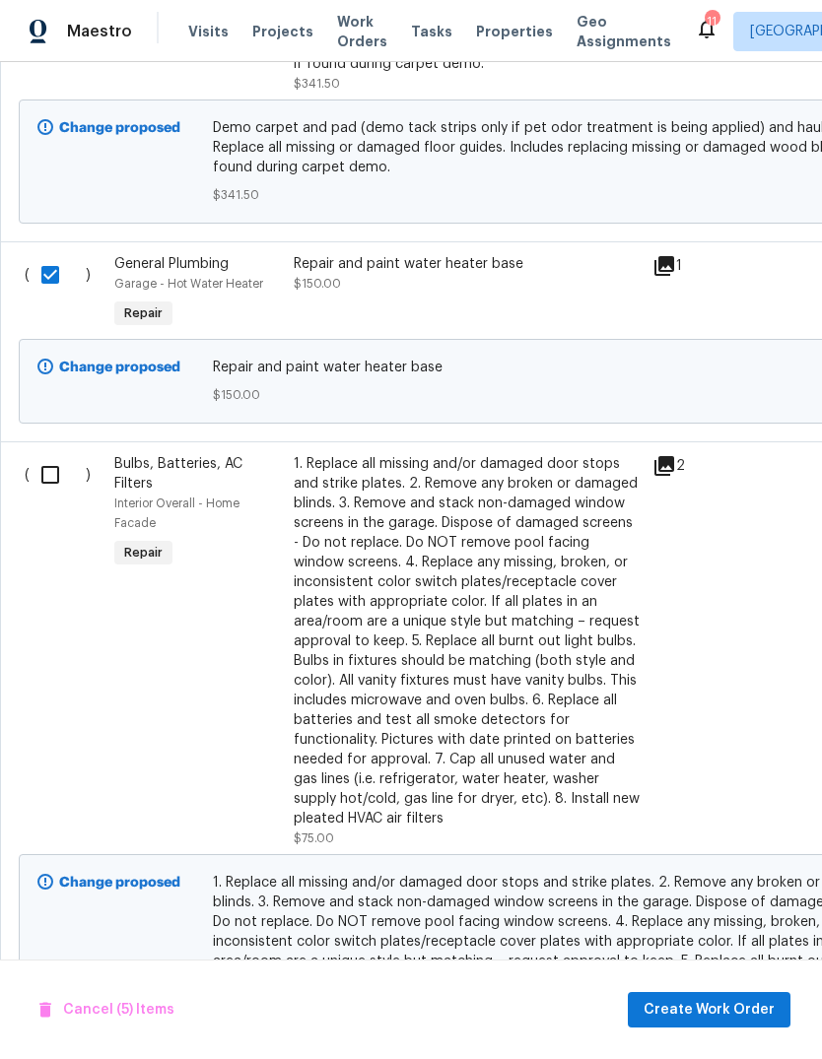
click at [58, 496] on input "checkbox" at bounding box center [58, 474] width 56 height 41
checkbox input "true"
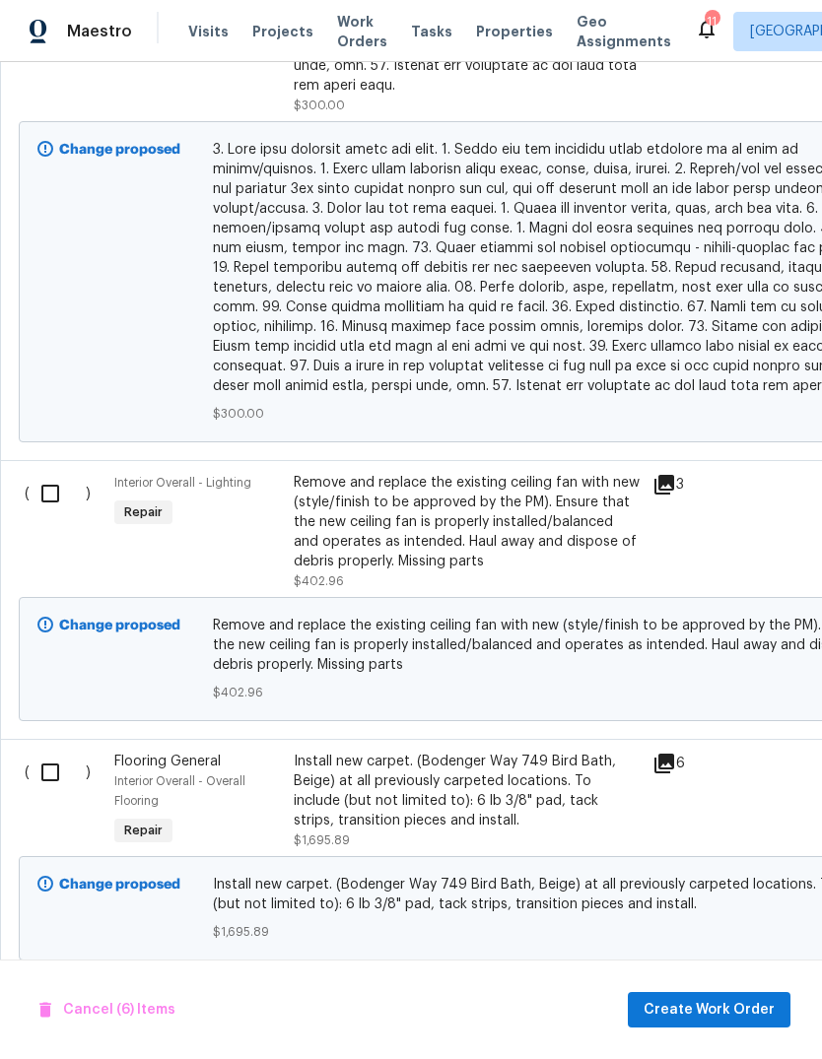
scroll to position [3143, 0]
click at [52, 482] on input "checkbox" at bounding box center [58, 492] width 56 height 41
checkbox input "true"
click at [52, 770] on input "checkbox" at bounding box center [58, 771] width 56 height 41
click at [52, 775] on input "checkbox" at bounding box center [58, 771] width 56 height 41
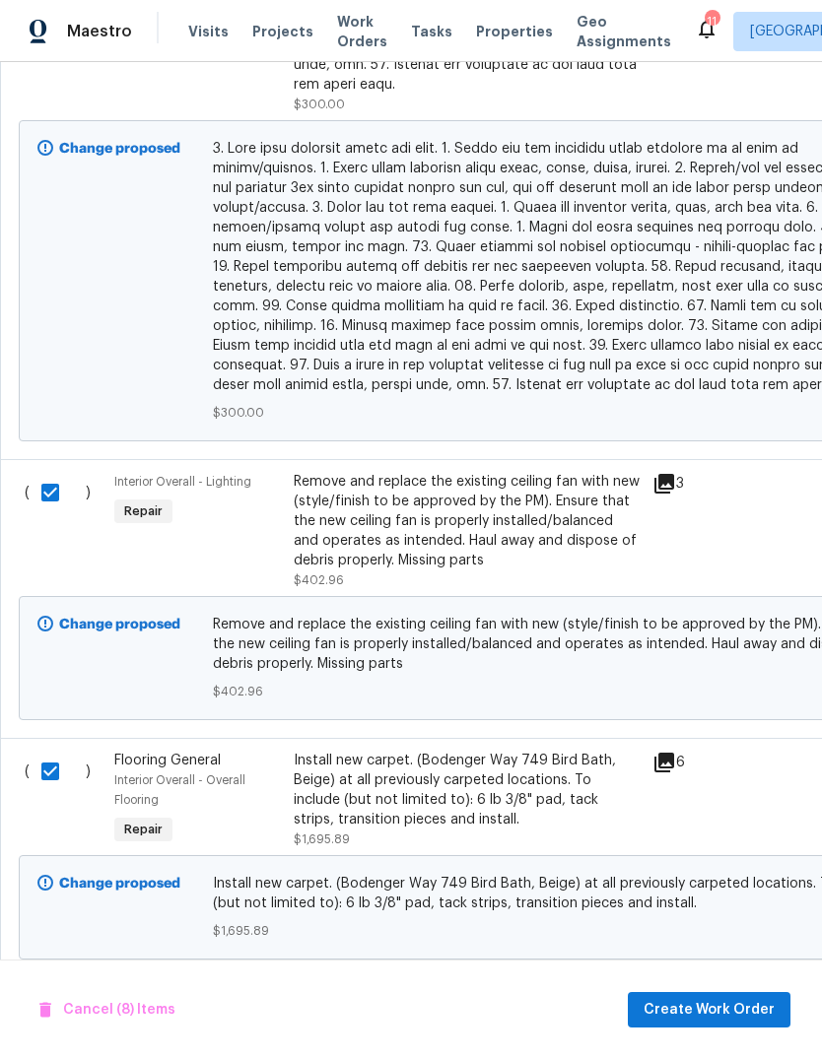
checkbox input "false"
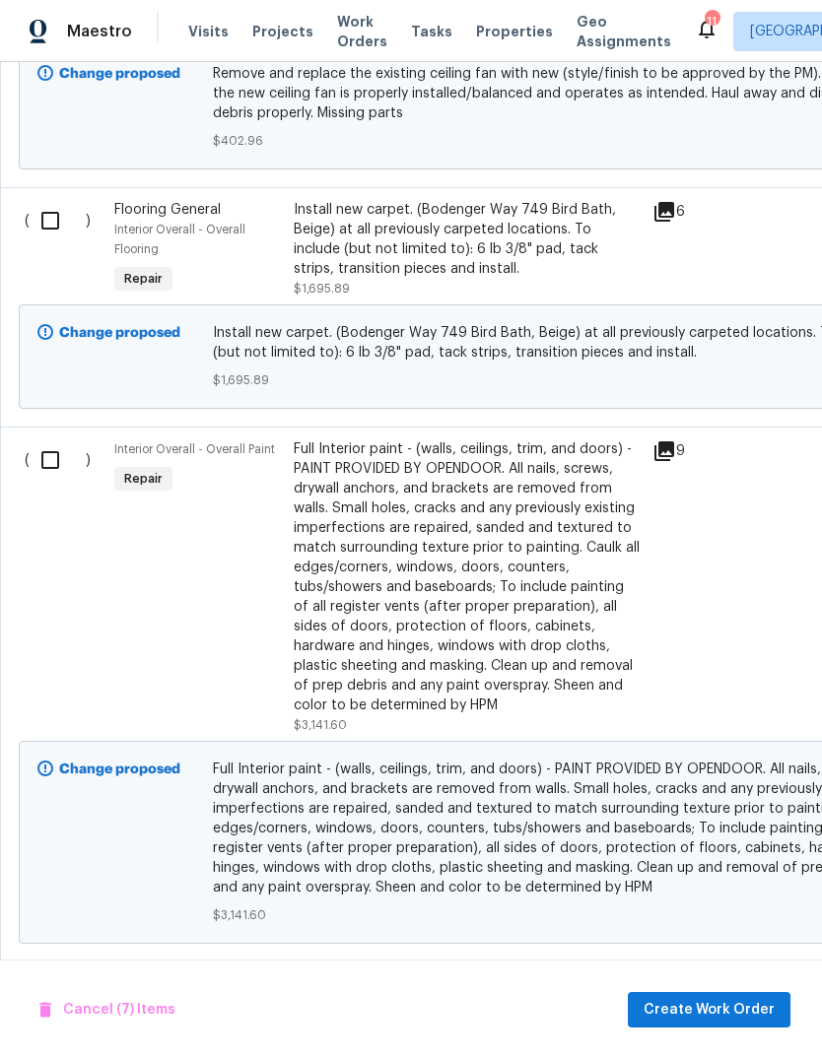
scroll to position [3695, 0]
click at [51, 449] on input "checkbox" at bounding box center [58, 458] width 56 height 41
checkbox input "true"
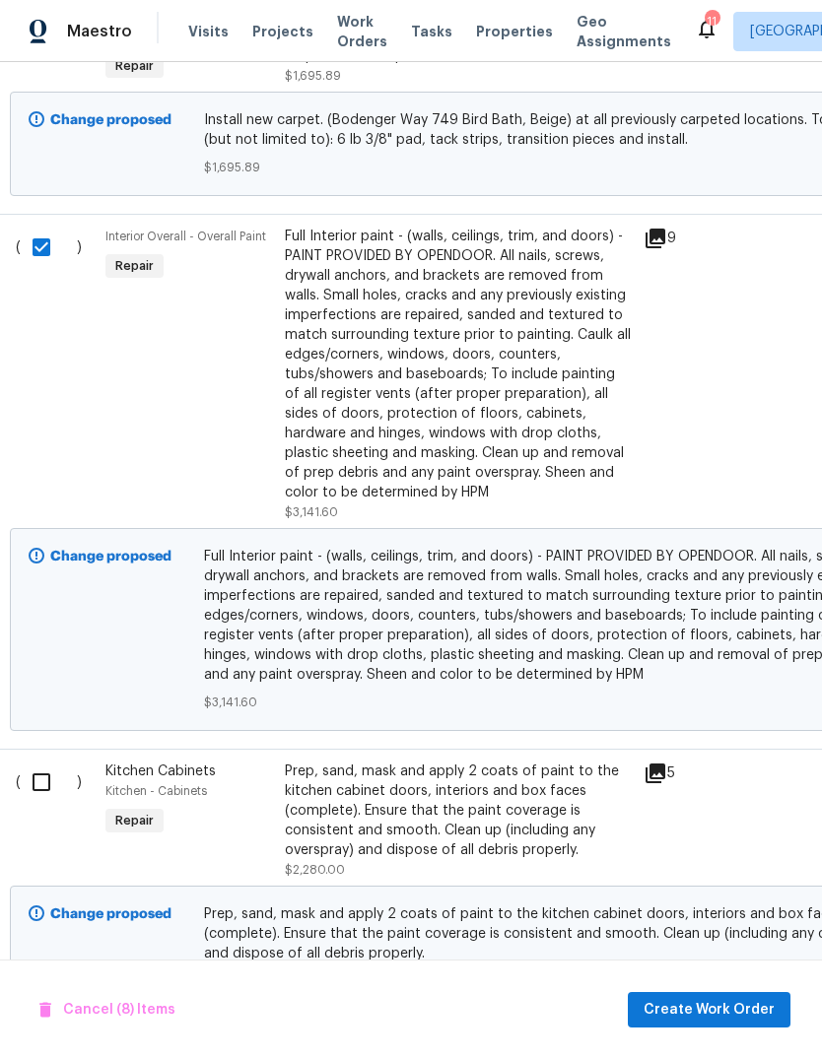
scroll to position [3955, 2]
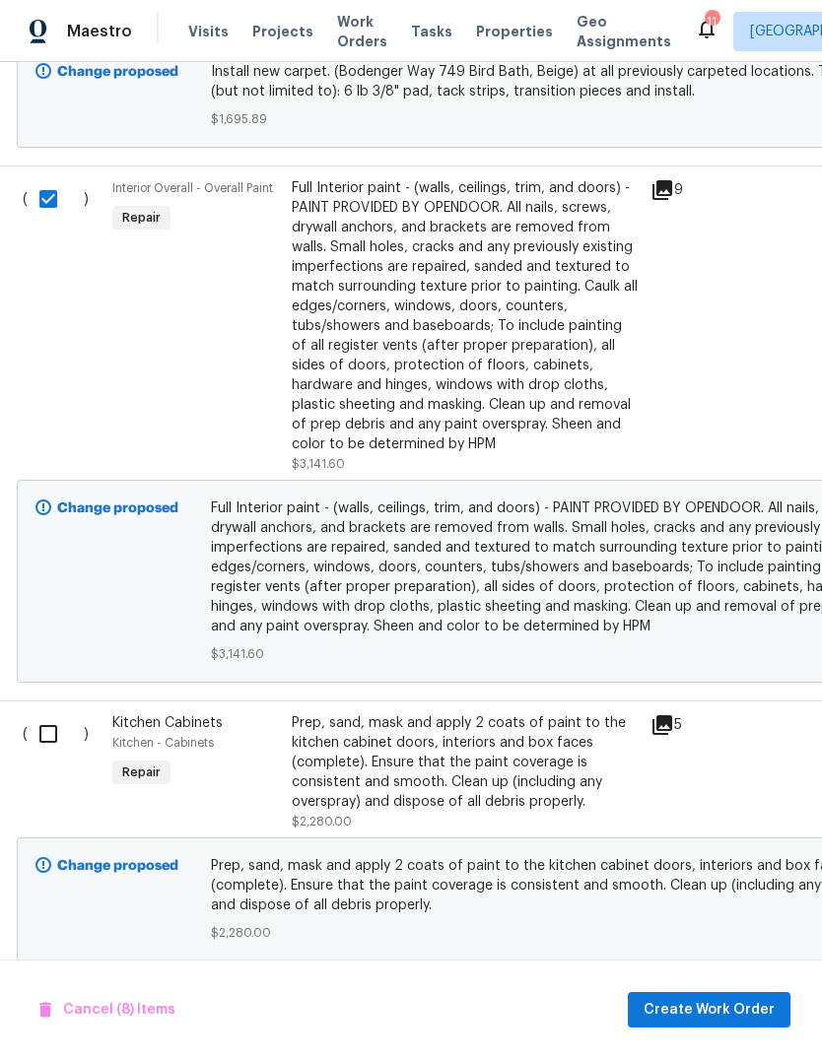
click at [55, 725] on input "checkbox" at bounding box center [56, 733] width 56 height 41
checkbox input "true"
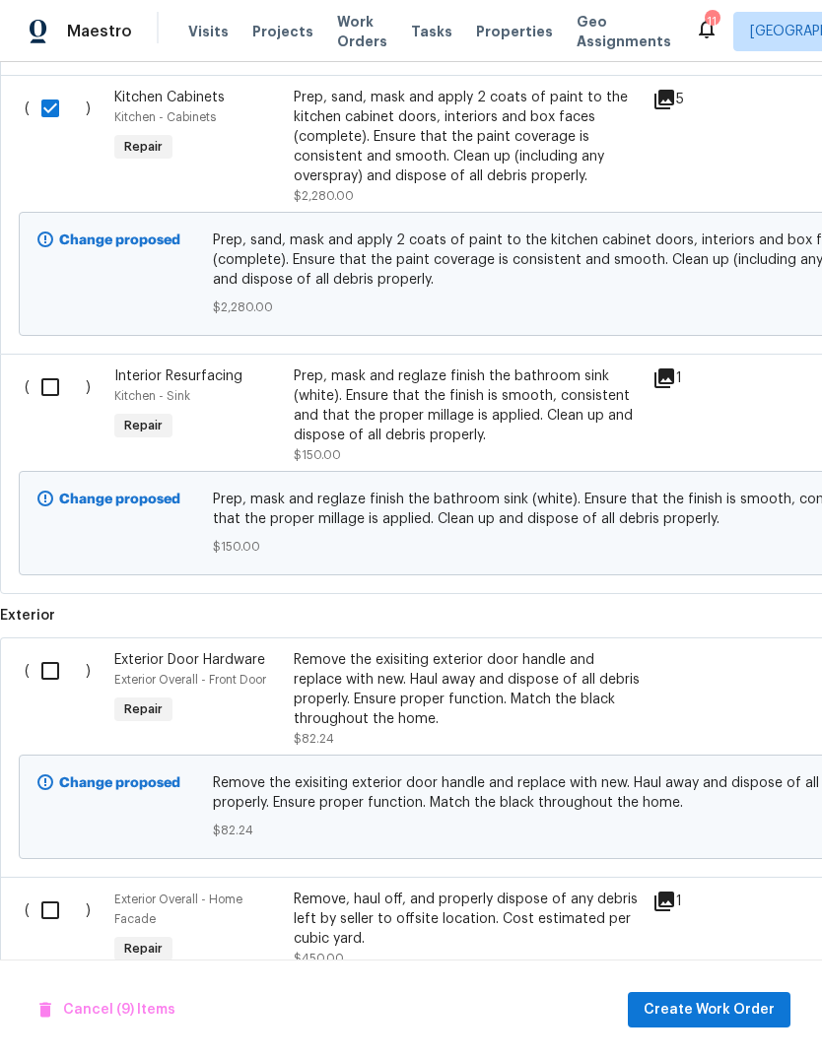
scroll to position [4580, 0]
click at [71, 377] on input "checkbox" at bounding box center [58, 388] width 56 height 41
checkbox input "true"
click at [50, 673] on input "checkbox" at bounding box center [58, 671] width 56 height 41
checkbox input "true"
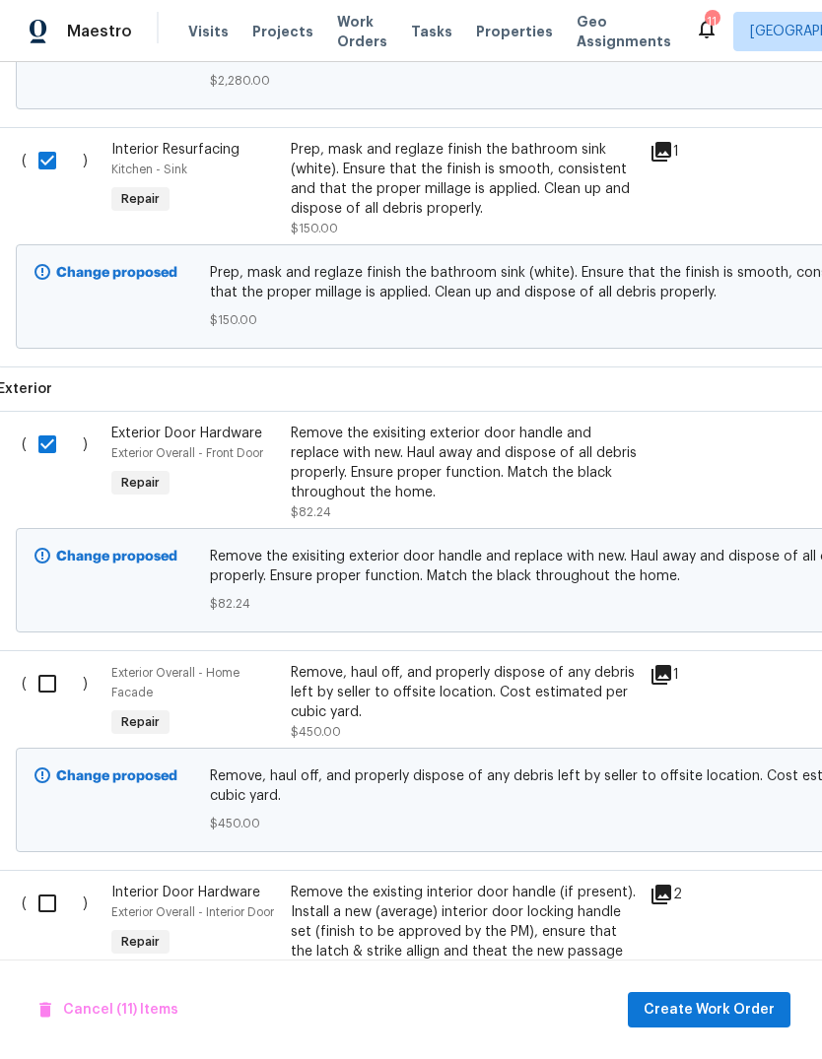
scroll to position [4807, 10]
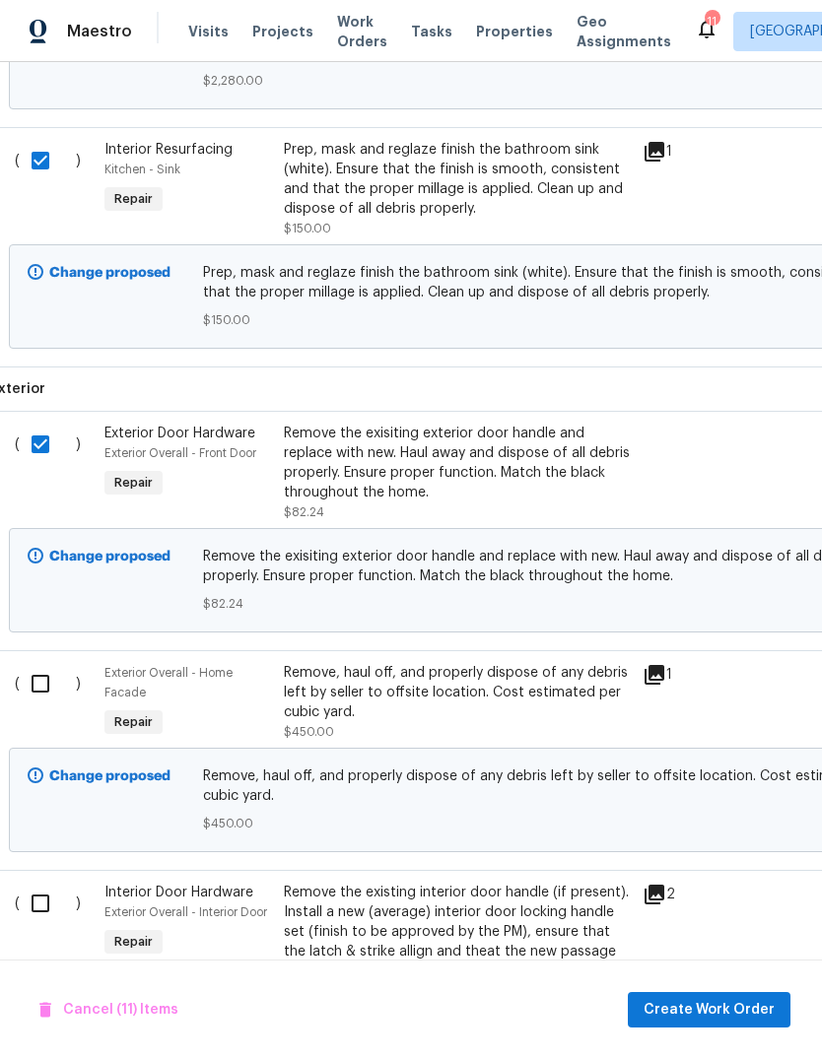
click at [46, 686] on input "checkbox" at bounding box center [48, 683] width 56 height 41
checkbox input "true"
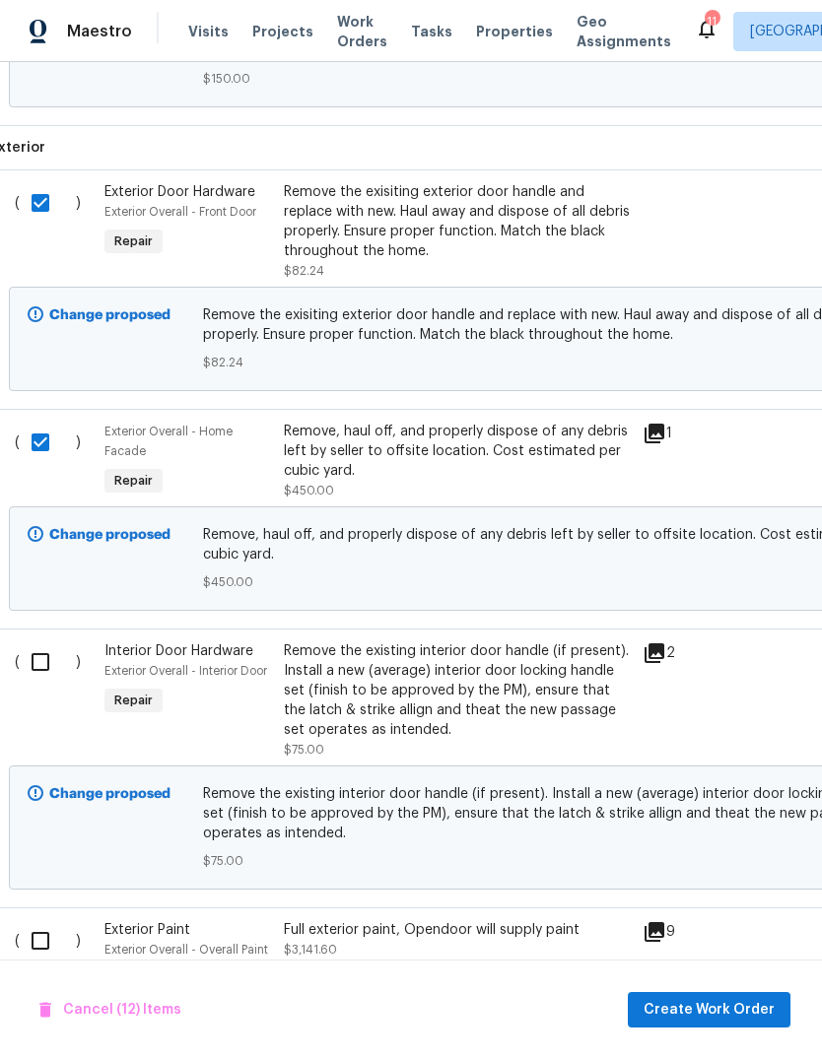
scroll to position [5047, 10]
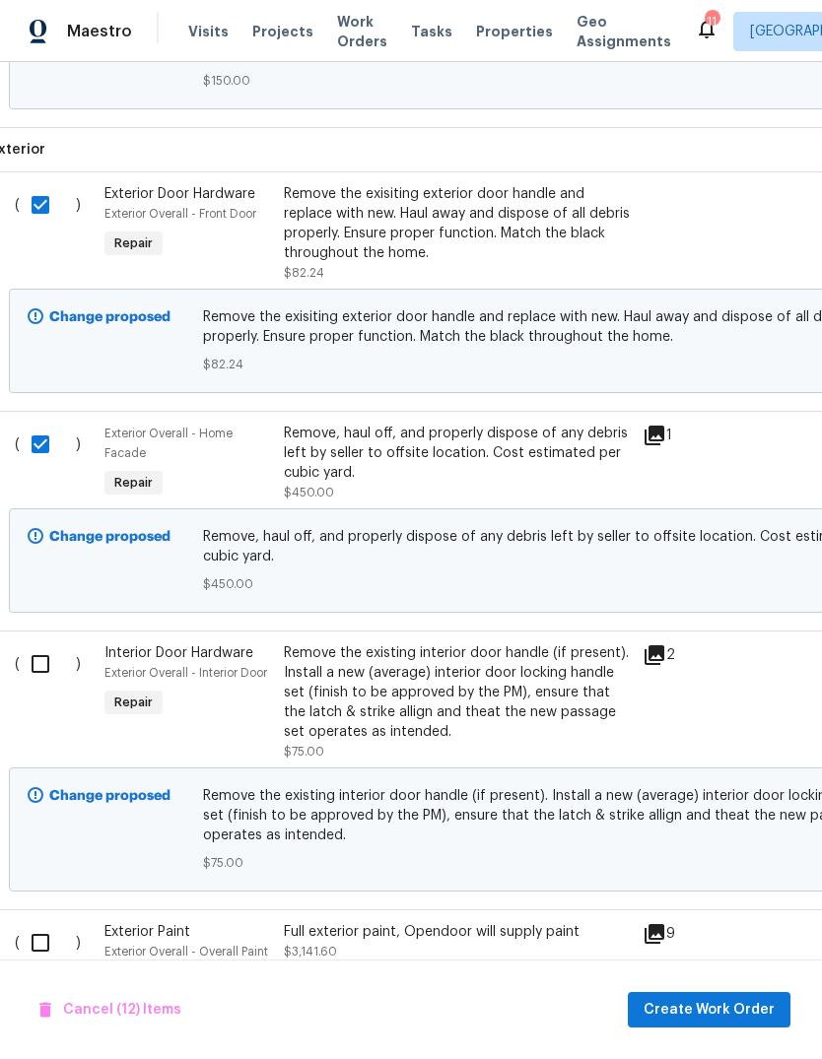
click at [48, 657] on input "checkbox" at bounding box center [48, 663] width 56 height 41
checkbox input "true"
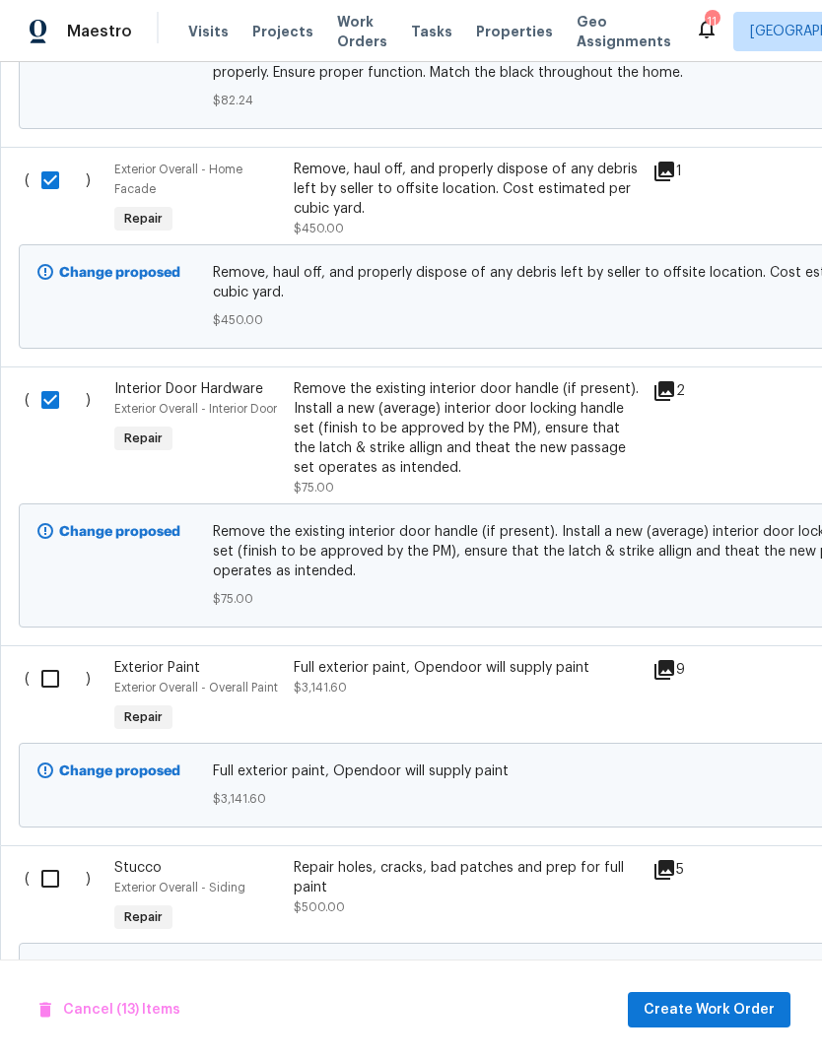
scroll to position [5310, 0]
click at [51, 683] on input "checkbox" at bounding box center [58, 679] width 56 height 41
checkbox input "true"
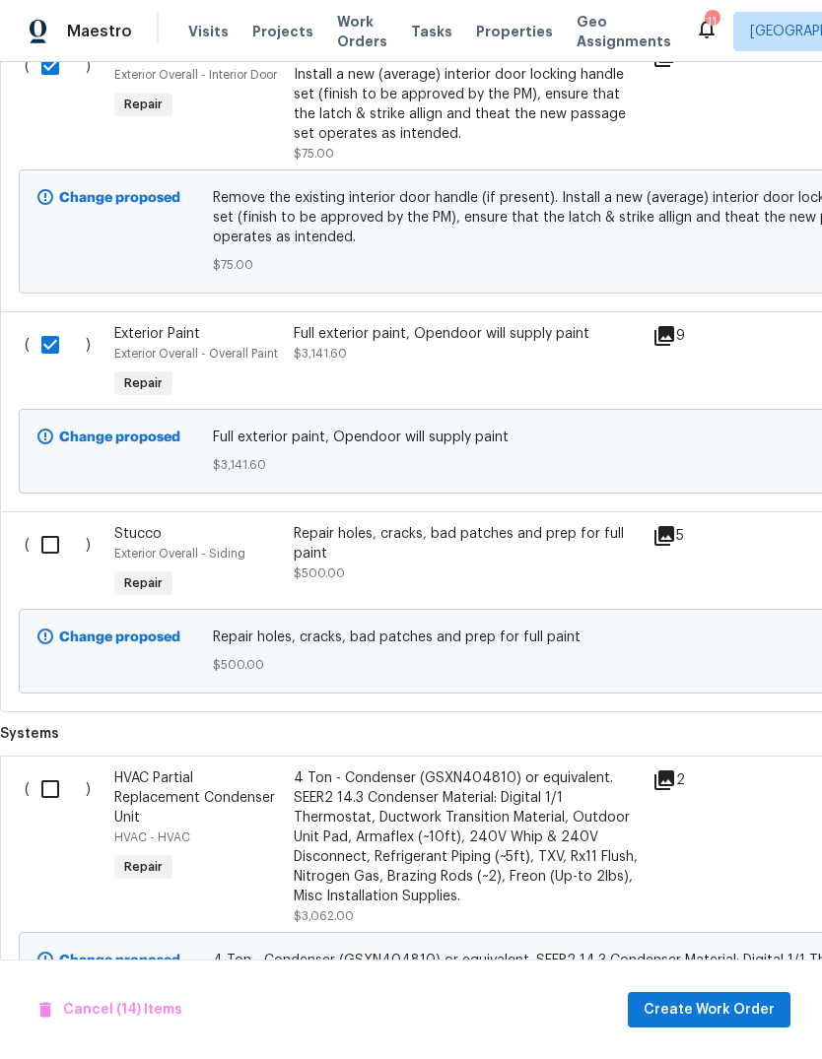
scroll to position [5652, 0]
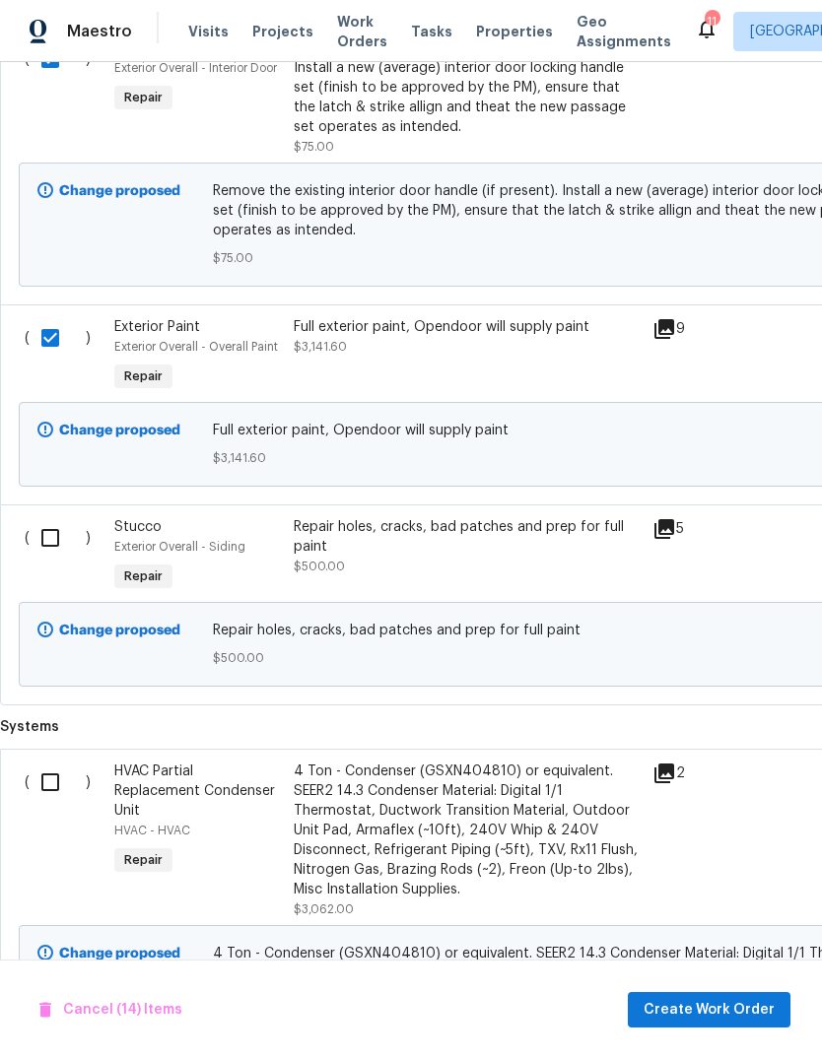
click at [56, 532] on input "checkbox" at bounding box center [58, 537] width 56 height 41
checkbox input "true"
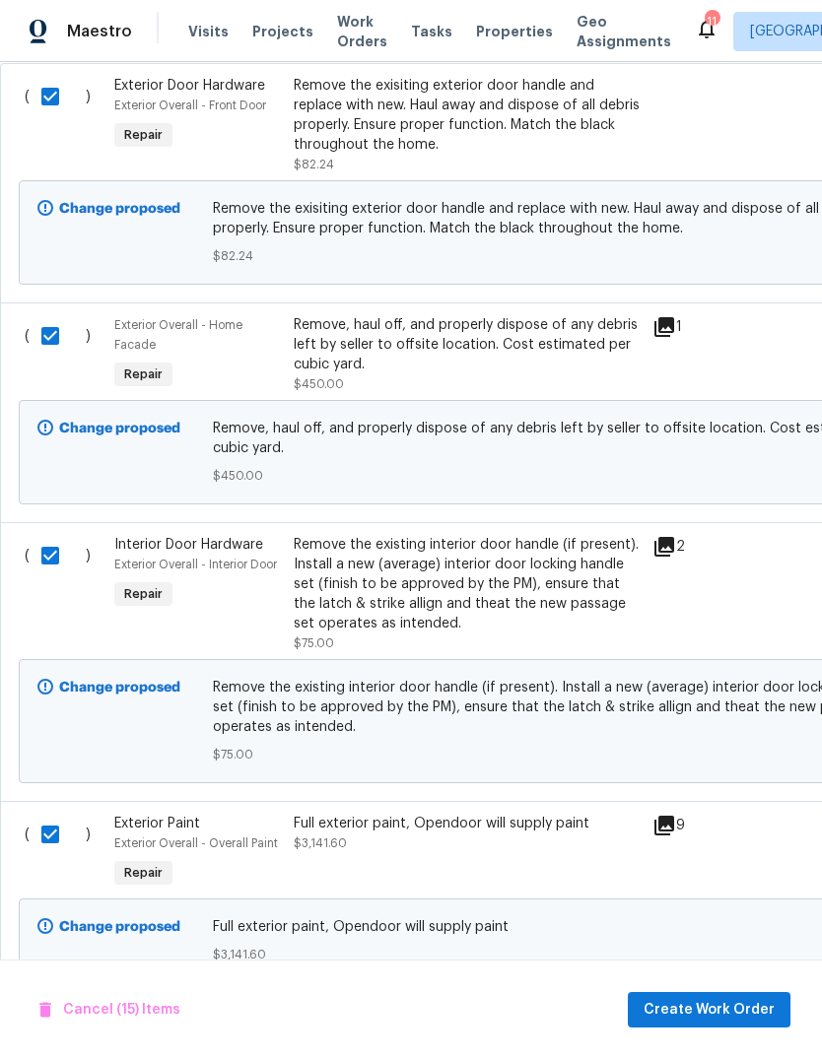
scroll to position [0, 0]
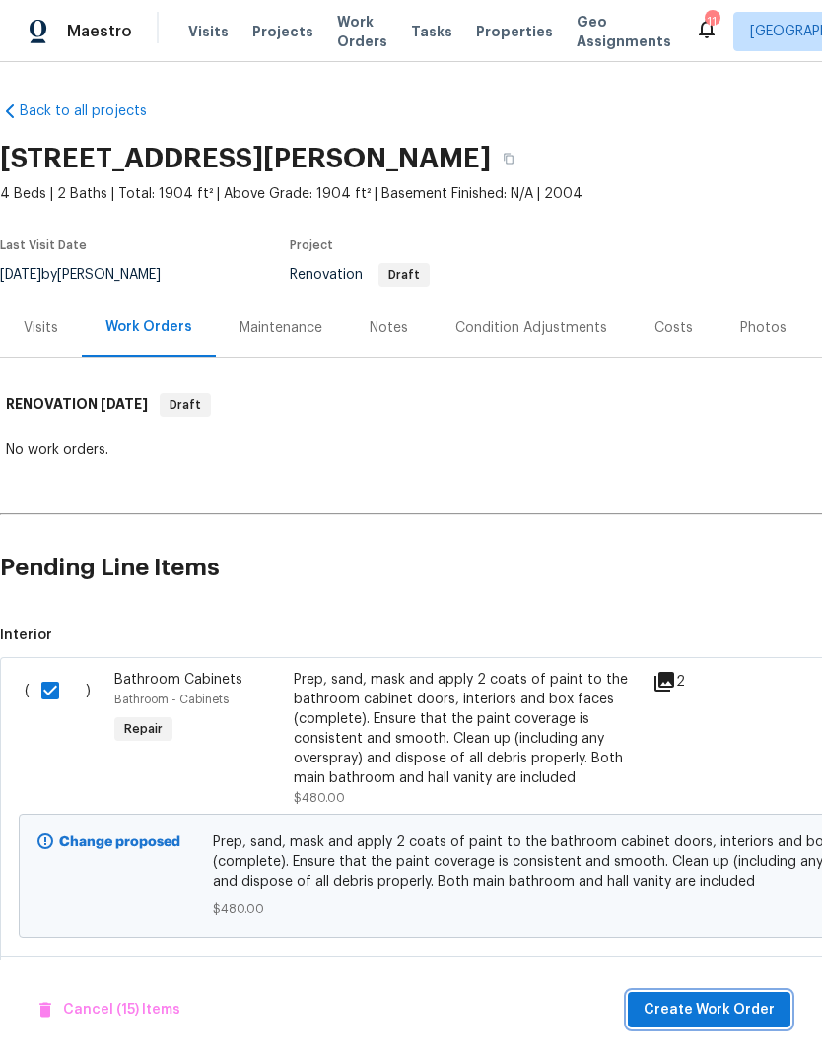
click at [714, 1010] on span "Create Work Order" at bounding box center [708, 1010] width 131 height 25
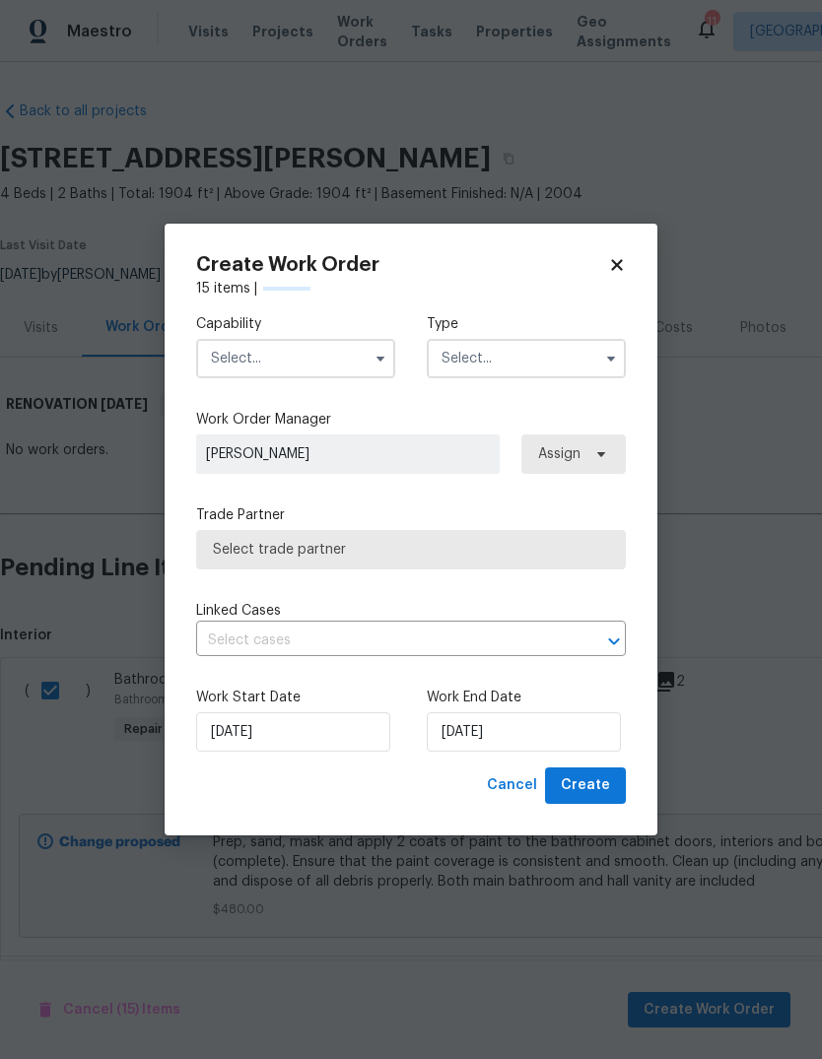
click at [364, 368] on input "text" at bounding box center [295, 358] width 199 height 39
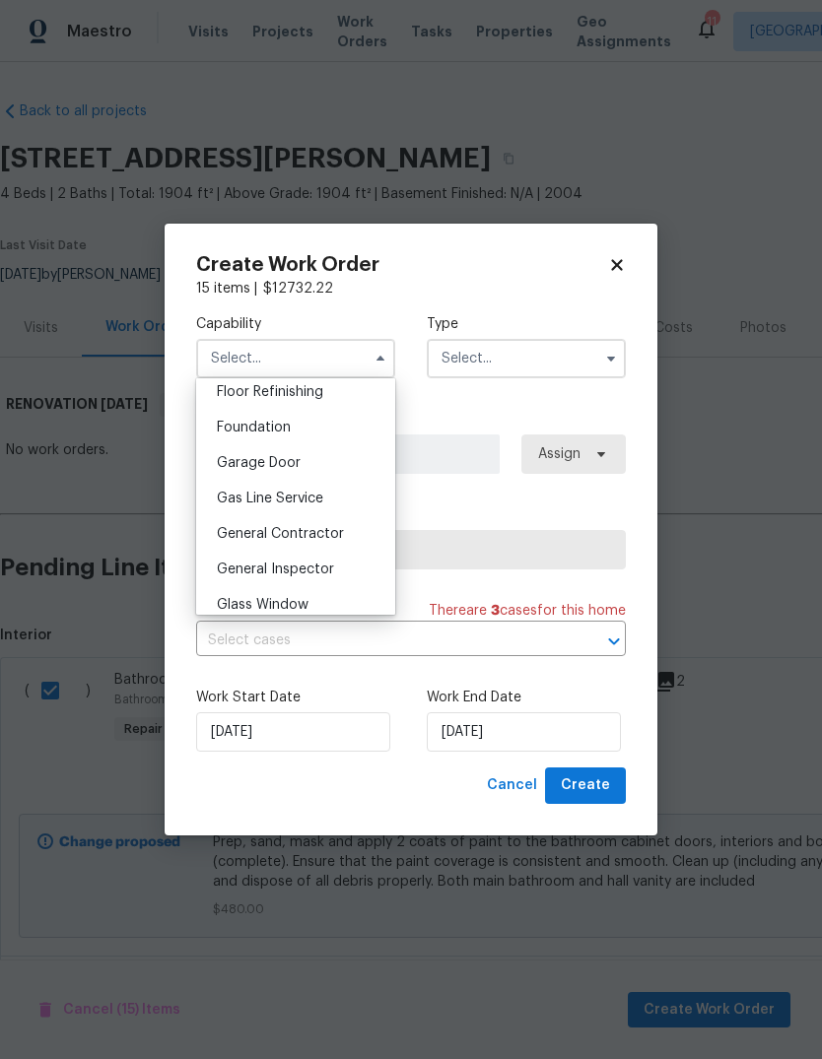
click at [312, 538] on span "General Contractor" at bounding box center [280, 534] width 127 height 14
type input "General Contractor"
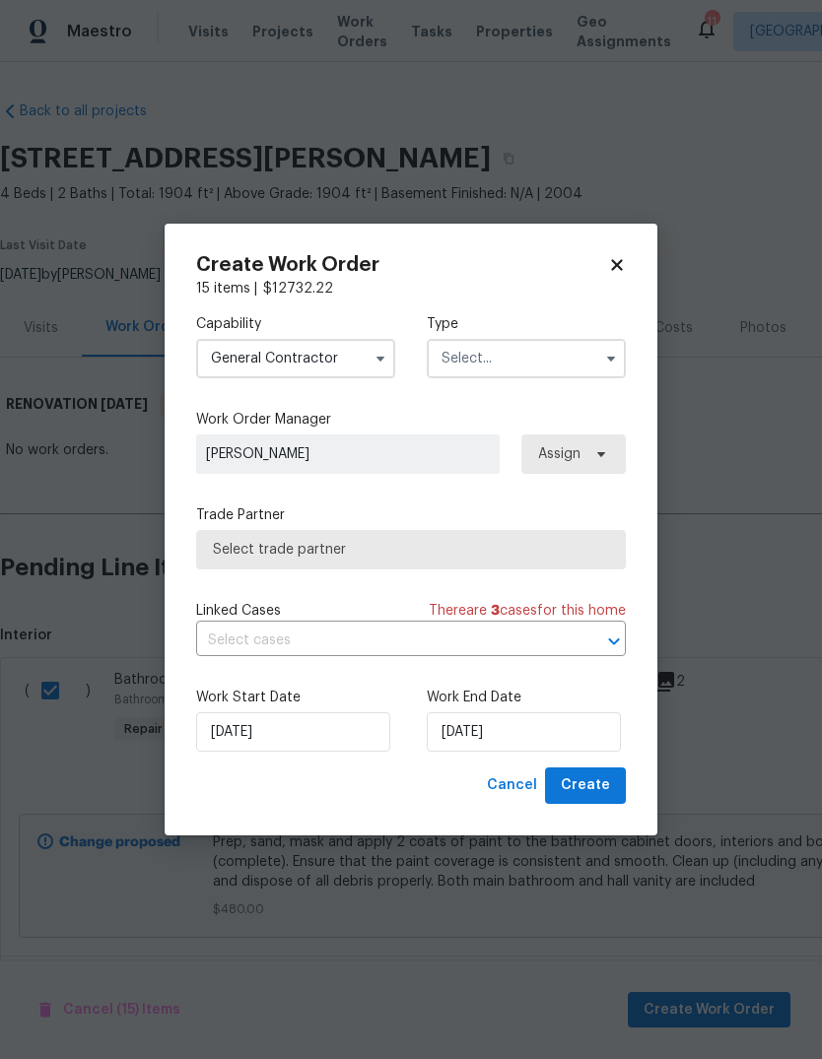
click at [533, 349] on input "text" at bounding box center [526, 358] width 199 height 39
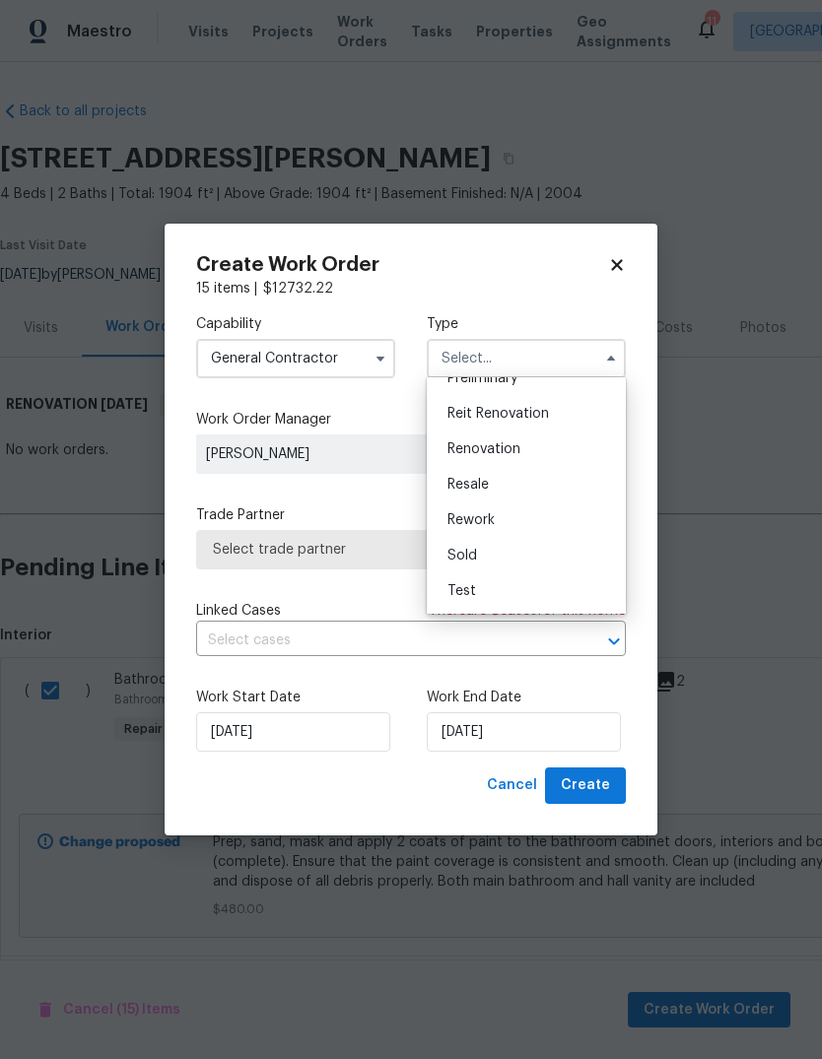
click at [499, 446] on span "Renovation" at bounding box center [483, 449] width 73 height 14
type input "Renovation"
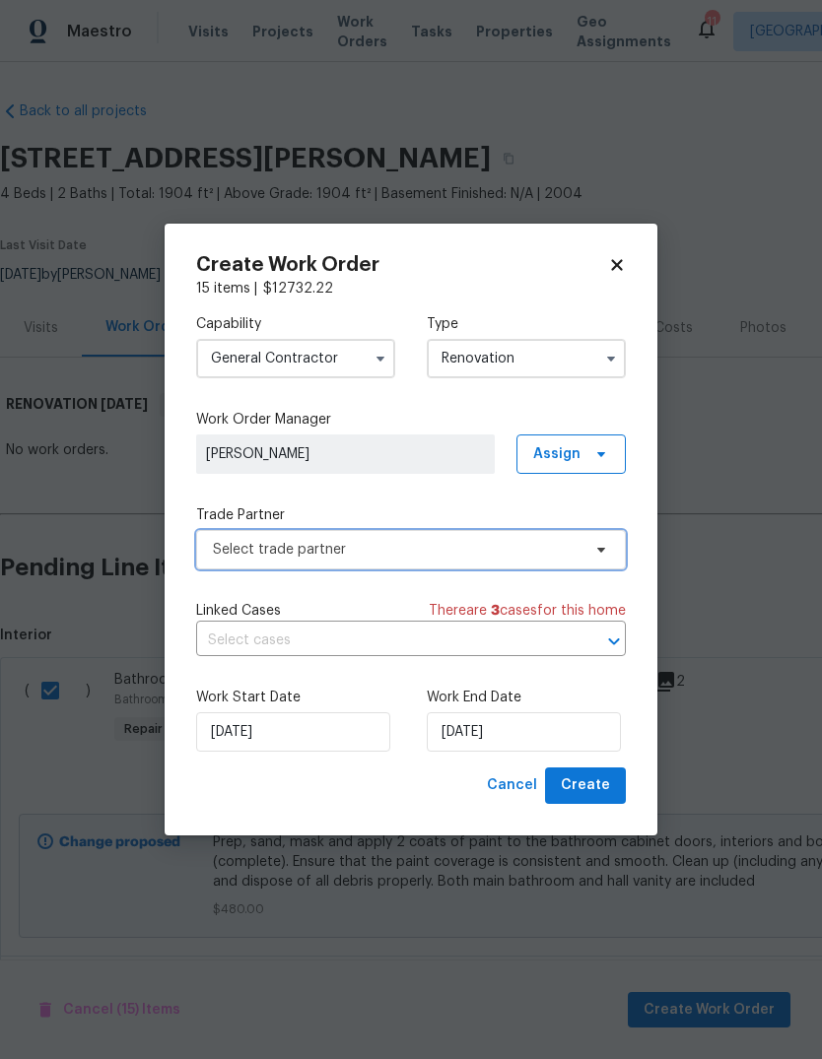
click at [387, 545] on span "Select trade partner" at bounding box center [397, 550] width 368 height 20
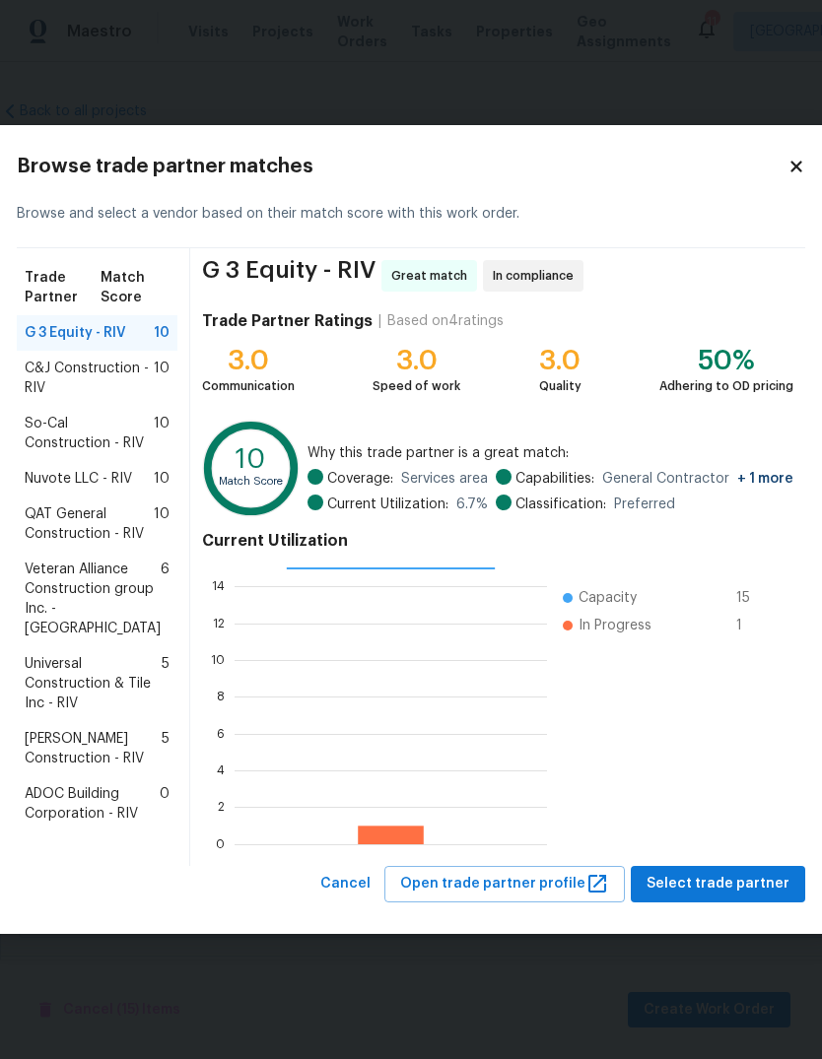
click at [89, 430] on span "So-Cal Construction - RIV" at bounding box center [89, 433] width 129 height 39
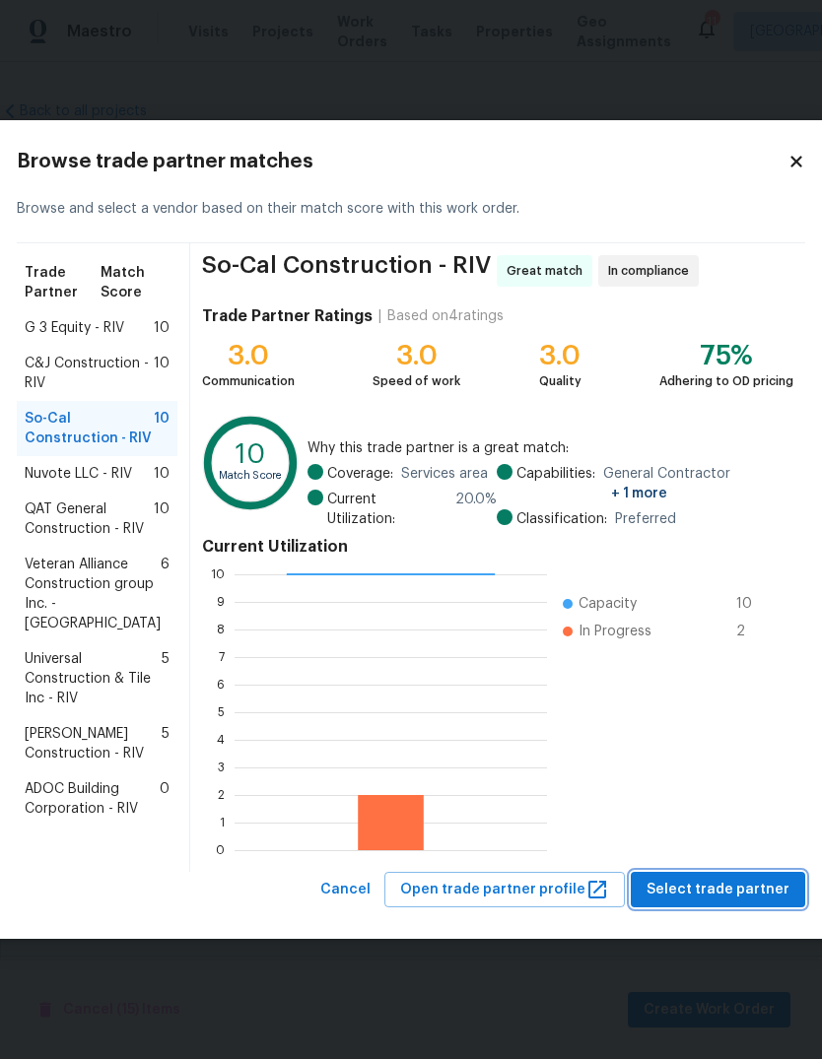
click at [703, 903] on span "Select trade partner" at bounding box center [717, 890] width 143 height 25
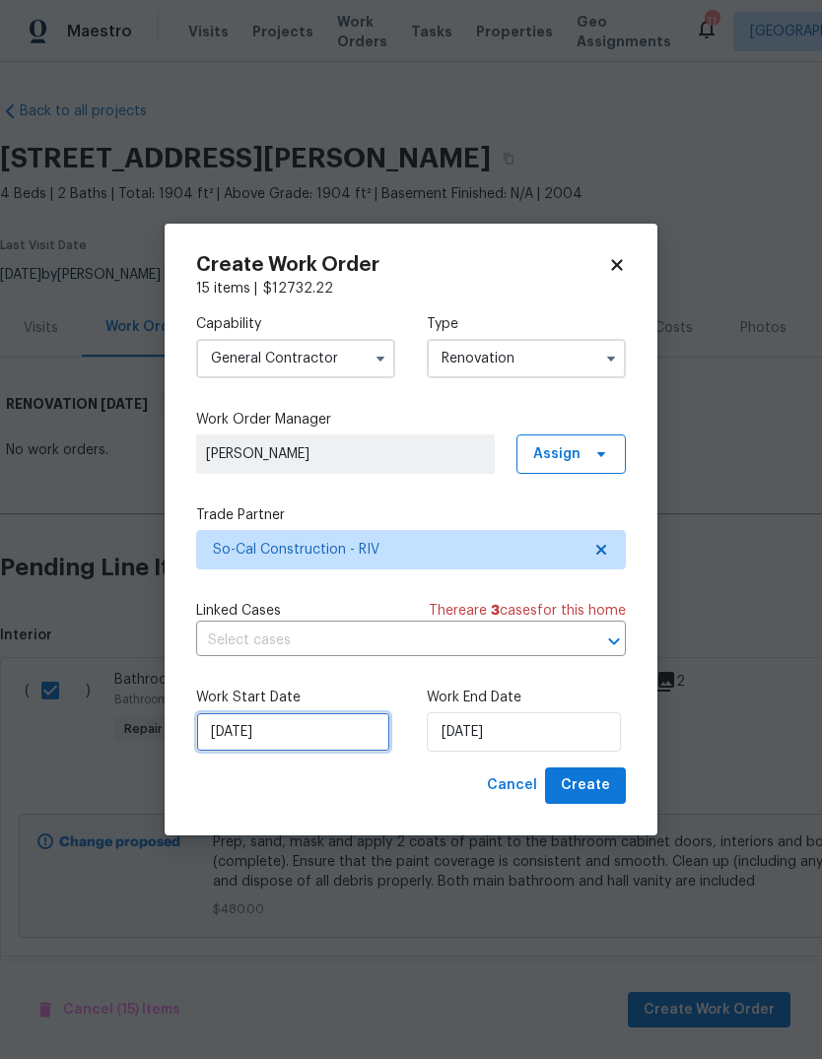
click at [312, 737] on input "[DATE]" at bounding box center [293, 731] width 194 height 39
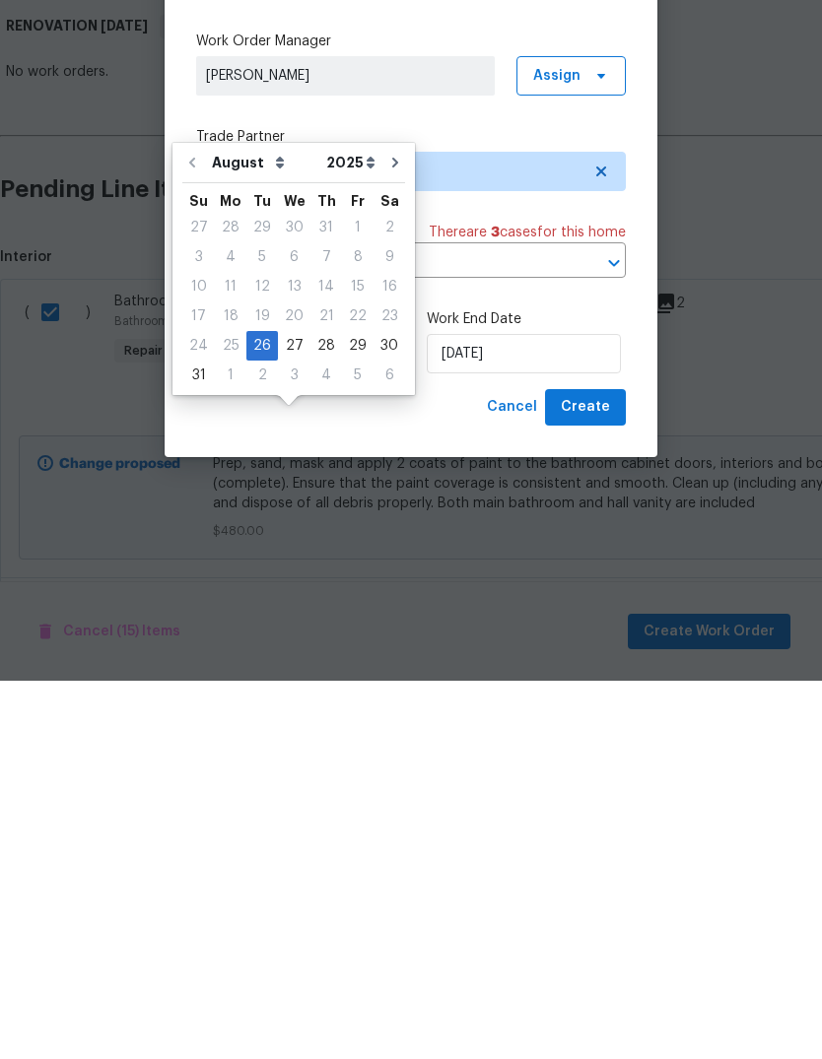
click at [397, 768] on div "Cancel Create" at bounding box center [411, 786] width 430 height 36
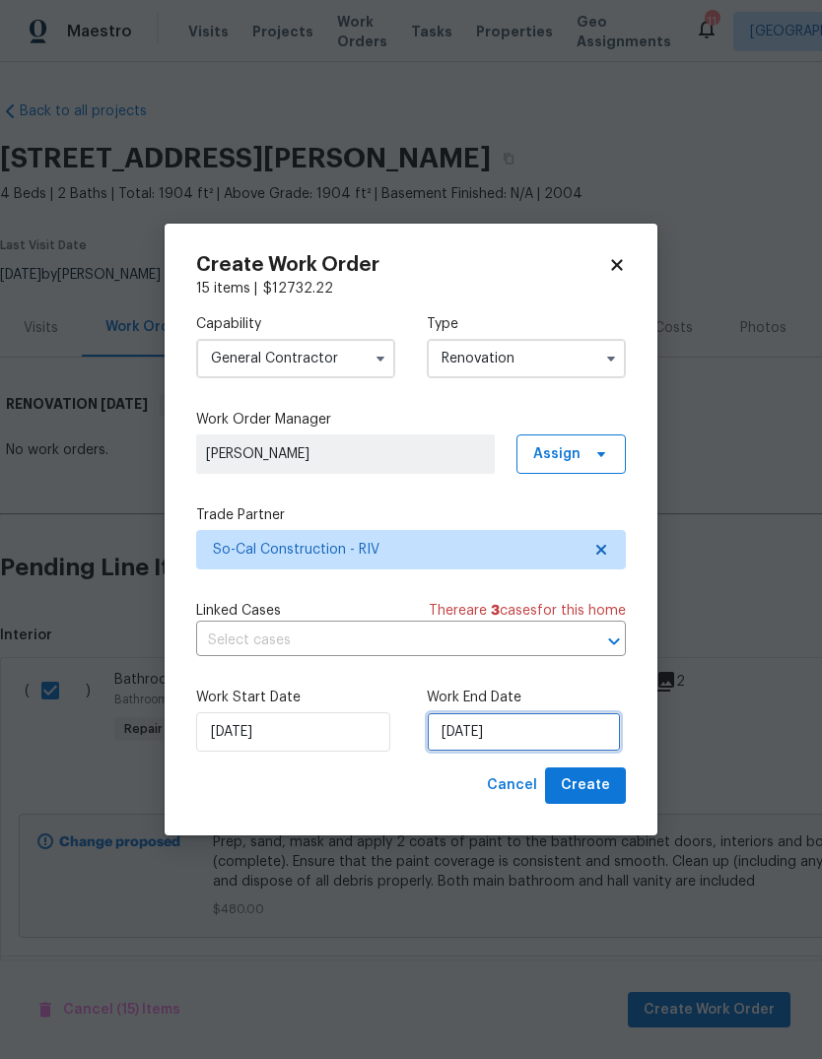
click at [485, 735] on input "[DATE]" at bounding box center [524, 731] width 194 height 39
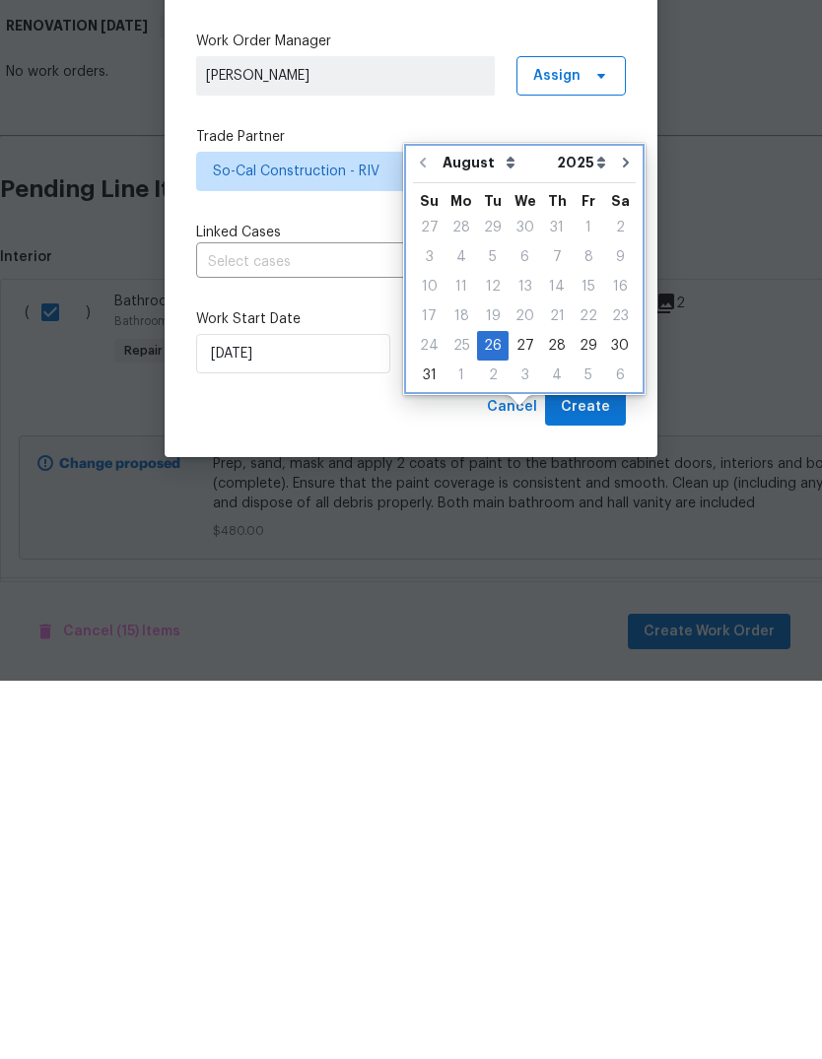
click at [626, 521] on button "Go to next month" at bounding box center [626, 540] width 30 height 39
type input "9/26/2025"
select select "8"
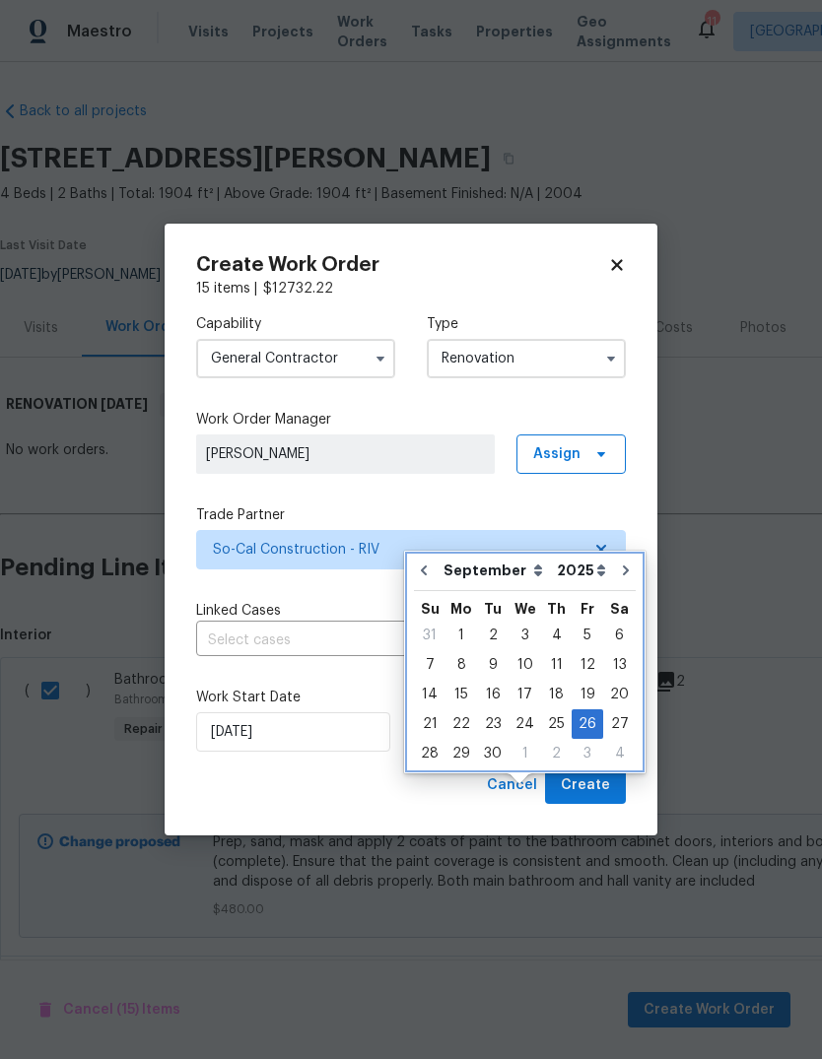
click at [428, 563] on icon "Go to previous month" at bounding box center [424, 571] width 16 height 16
type input "[DATE]"
select select "7"
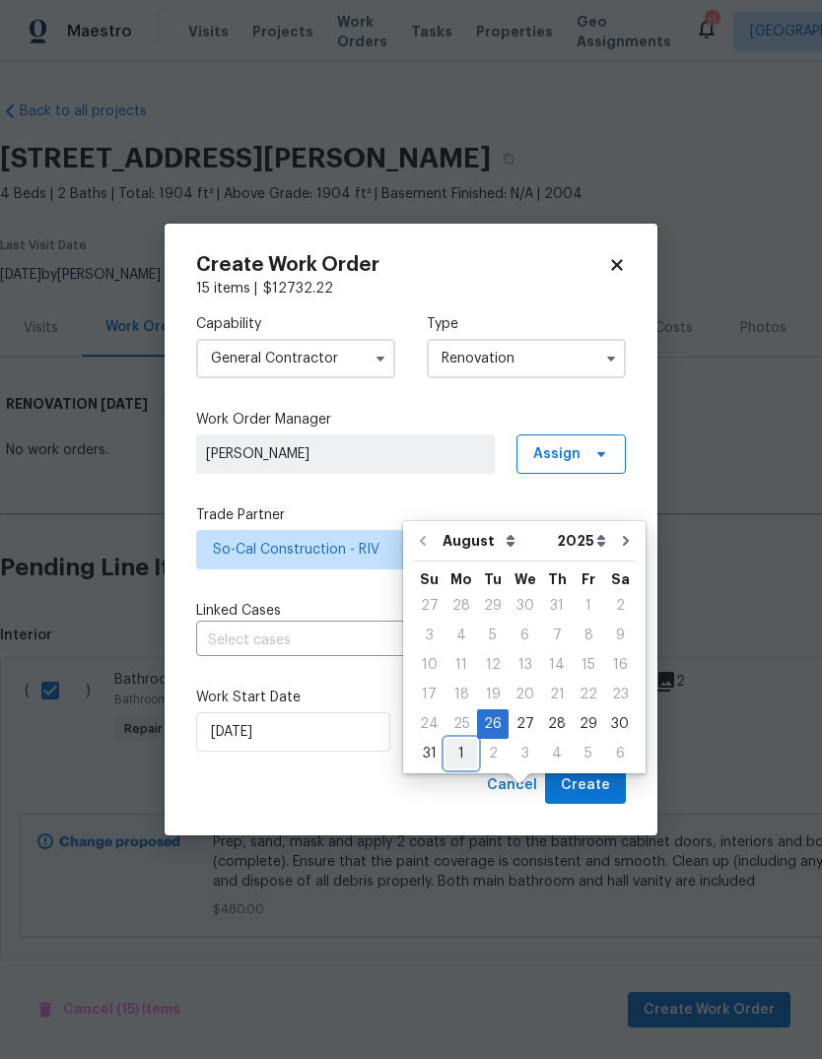
click at [462, 740] on div "1" at bounding box center [461, 754] width 32 height 28
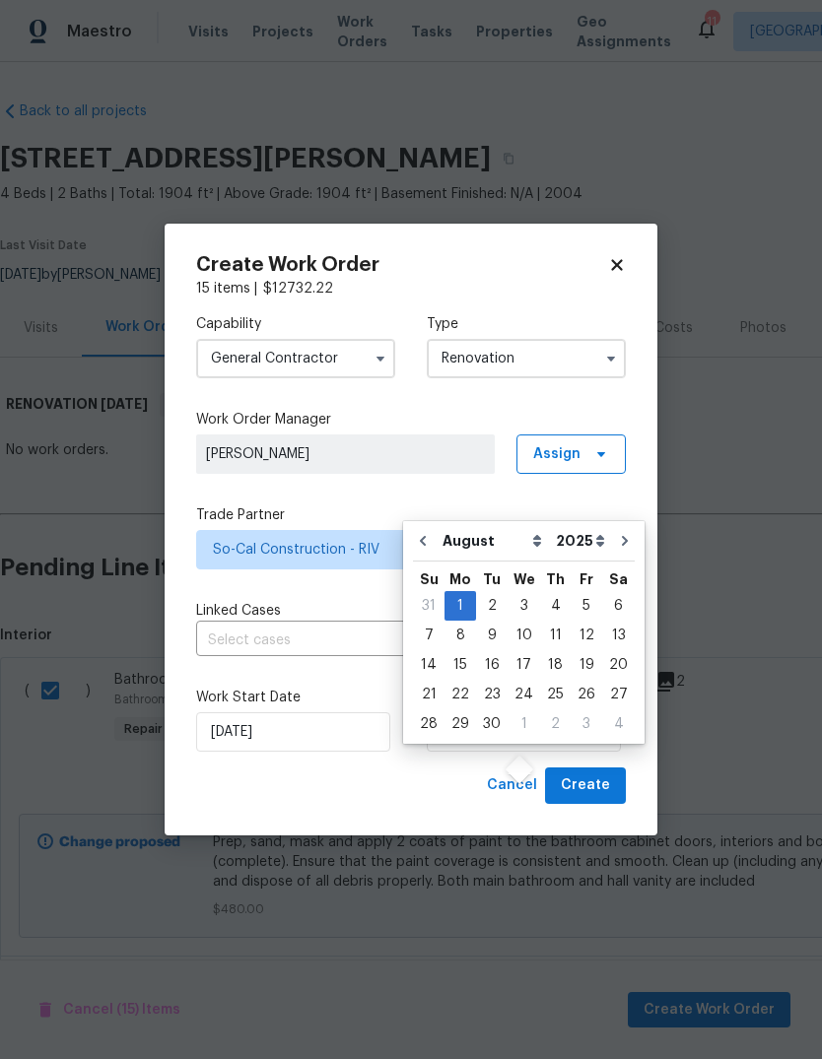
type input "[DATE]"
select select "8"
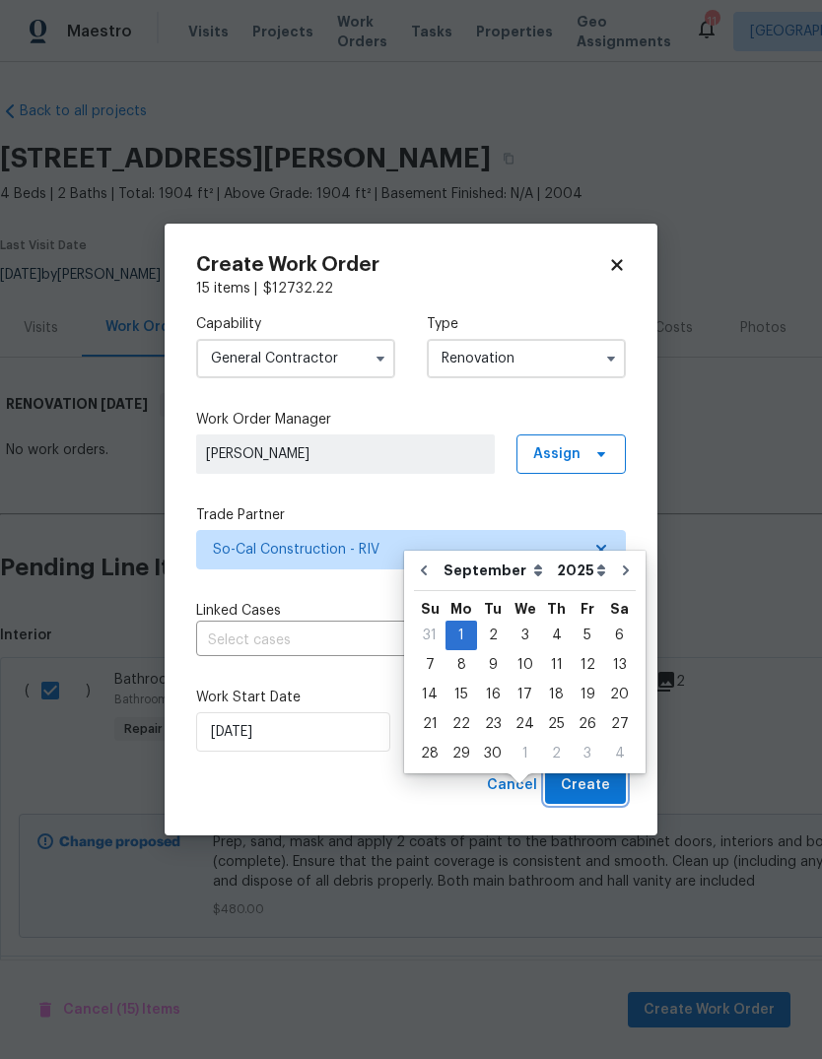
click at [590, 791] on span "Create" at bounding box center [585, 785] width 49 height 25
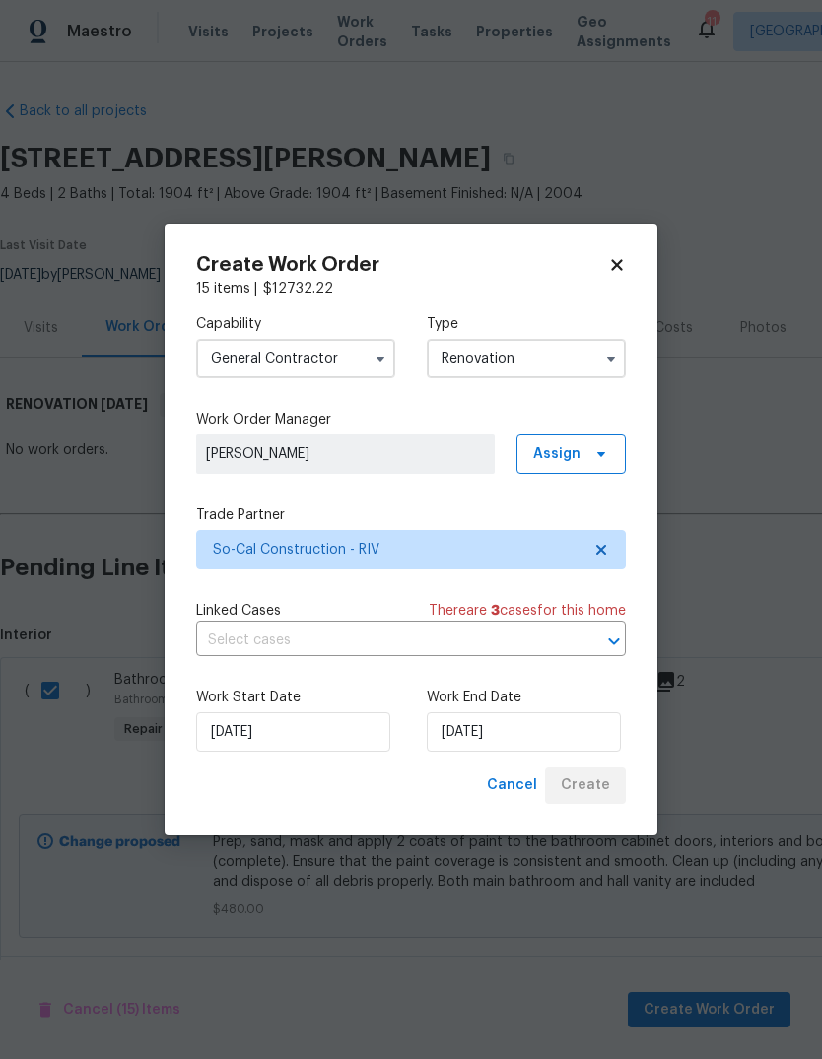
click at [595, 784] on div "Cancel Create" at bounding box center [552, 786] width 147 height 36
click at [594, 784] on div "Cancel Create" at bounding box center [552, 786] width 147 height 36
click at [607, 270] on h2 "Create Work Order" at bounding box center [402, 265] width 412 height 20
click at [618, 264] on icon at bounding box center [616, 265] width 11 height 11
checkbox input "false"
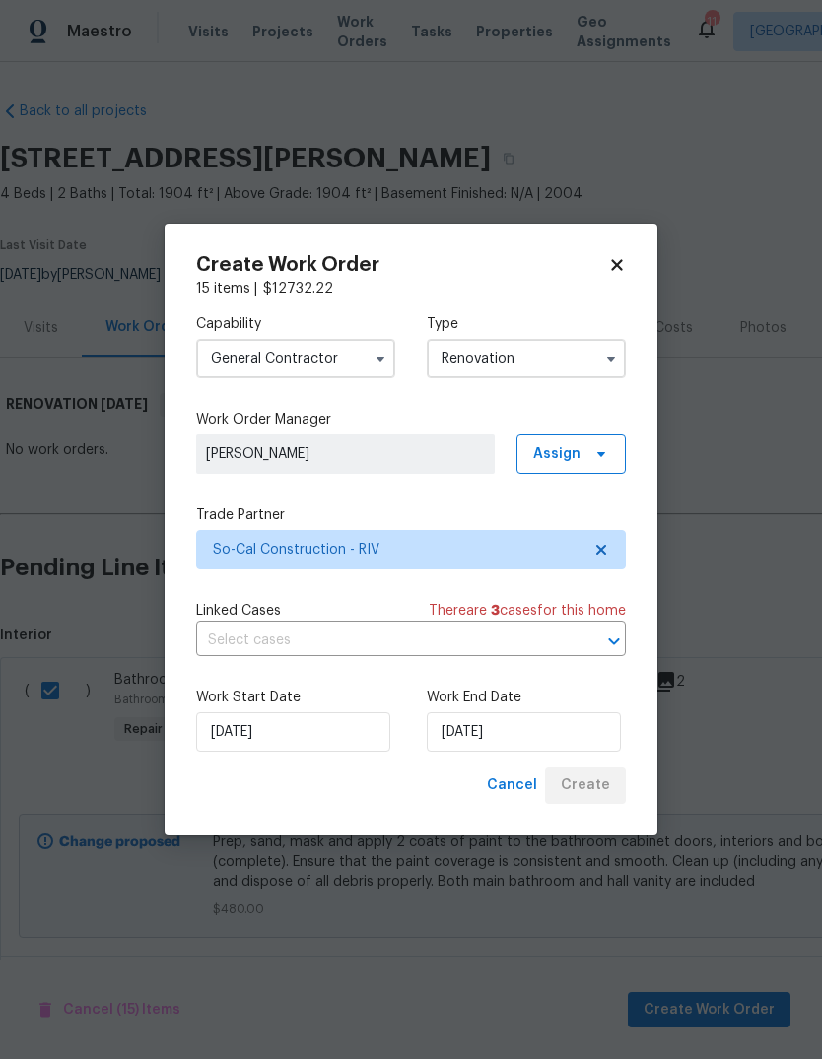
checkbox input "false"
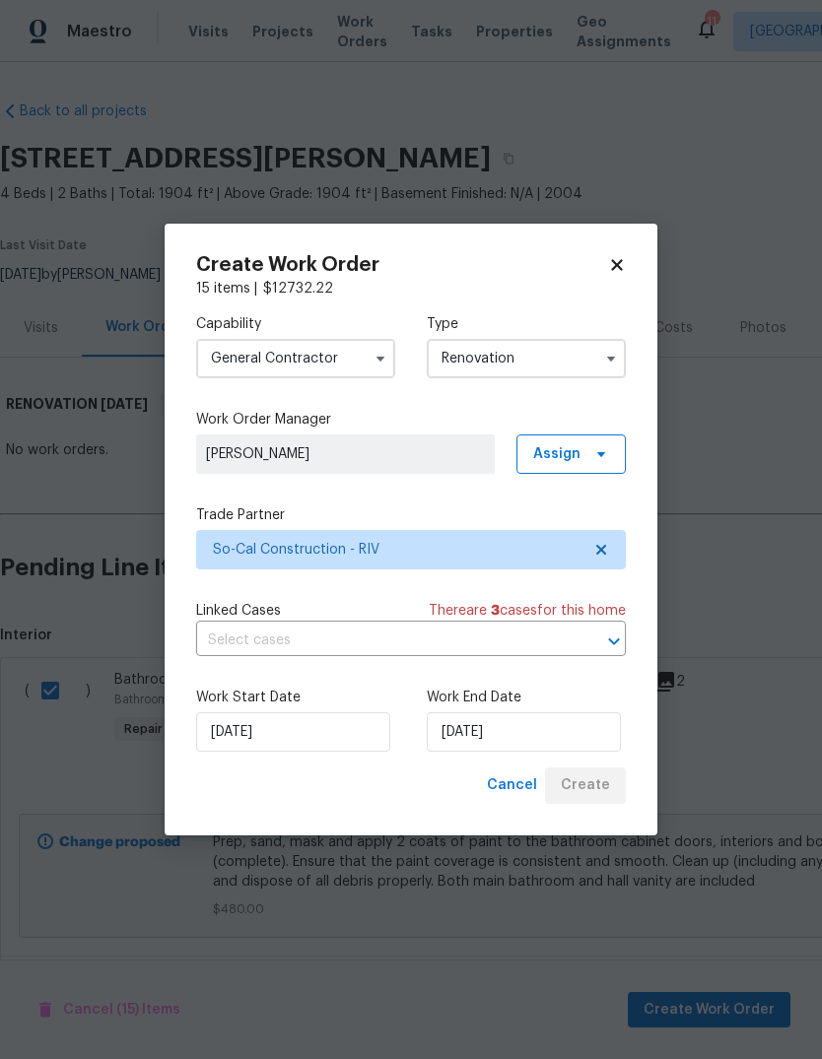
checkbox input "false"
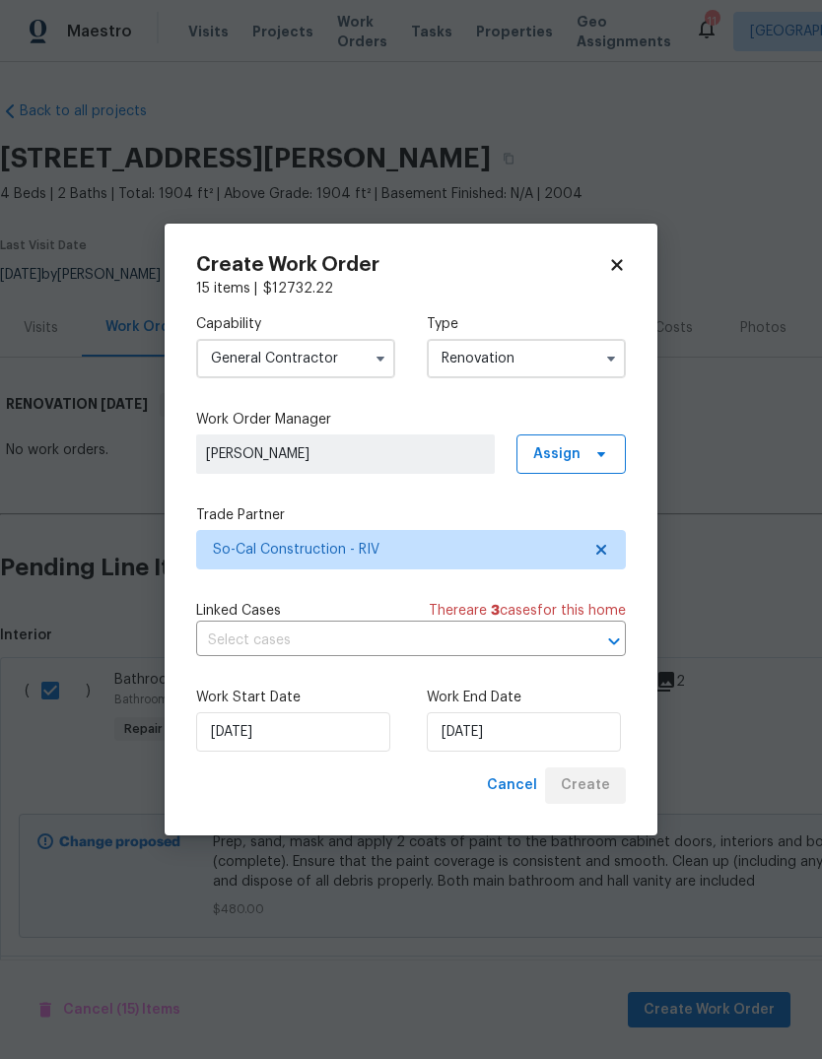
checkbox input "false"
